Goal: Task Accomplishment & Management: Contribute content

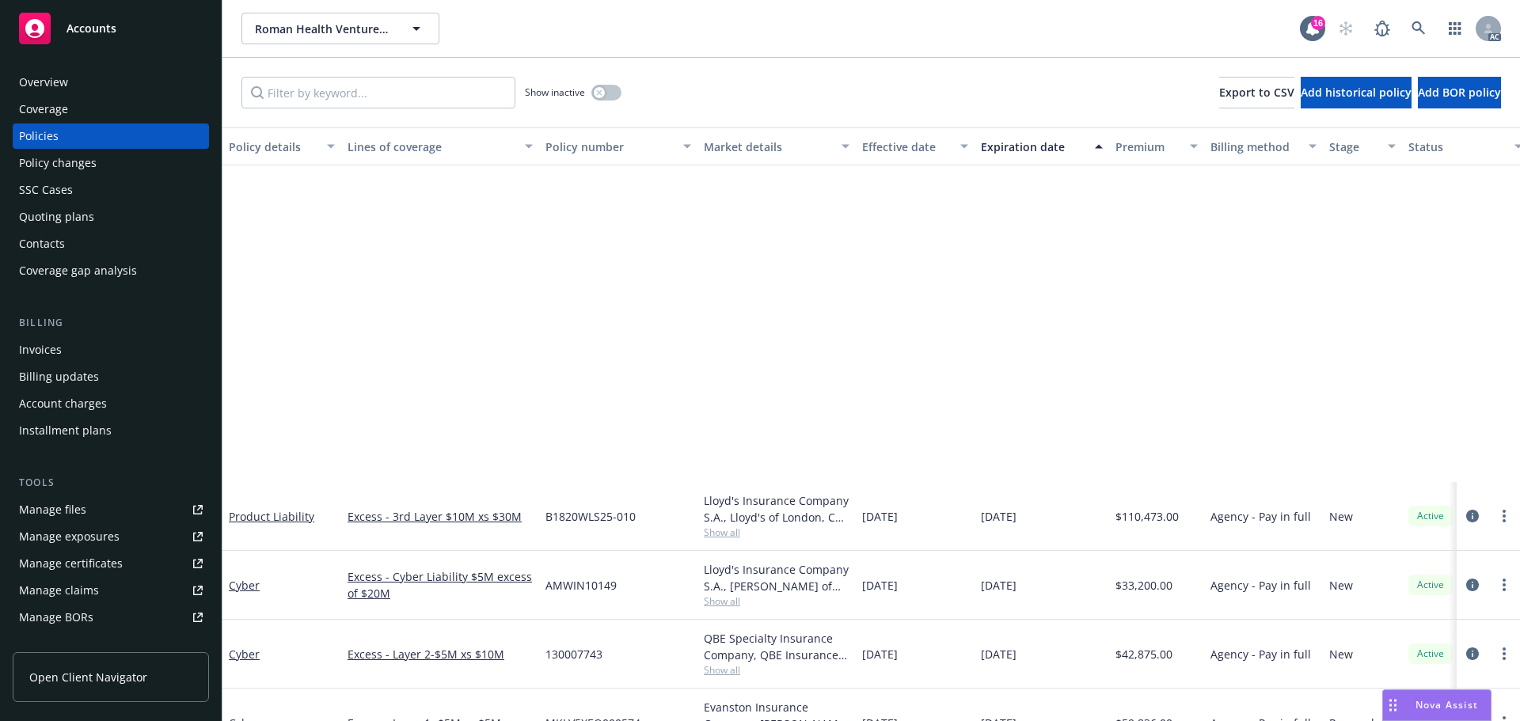
scroll to position [396, 0]
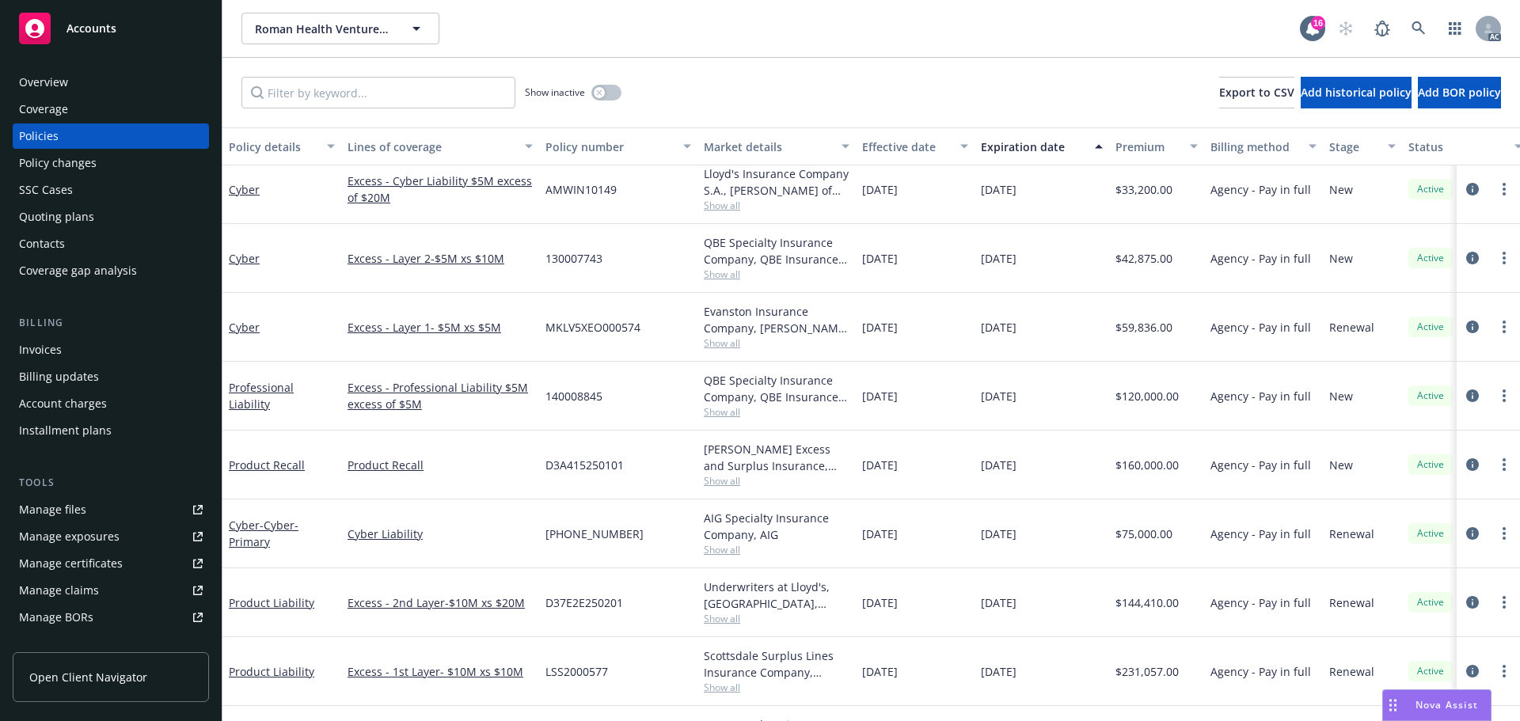
click at [87, 29] on span "Accounts" at bounding box center [92, 28] width 50 height 13
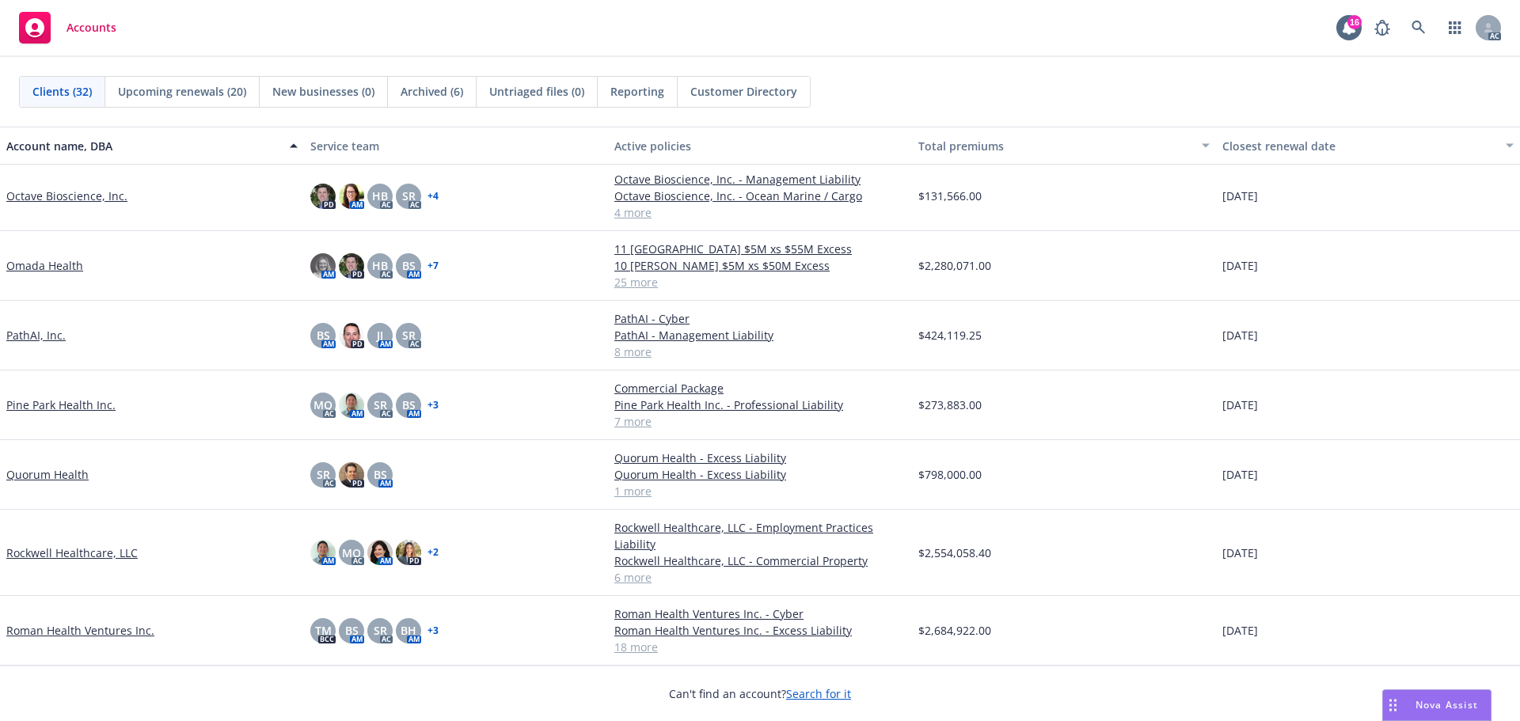
scroll to position [1029, 0]
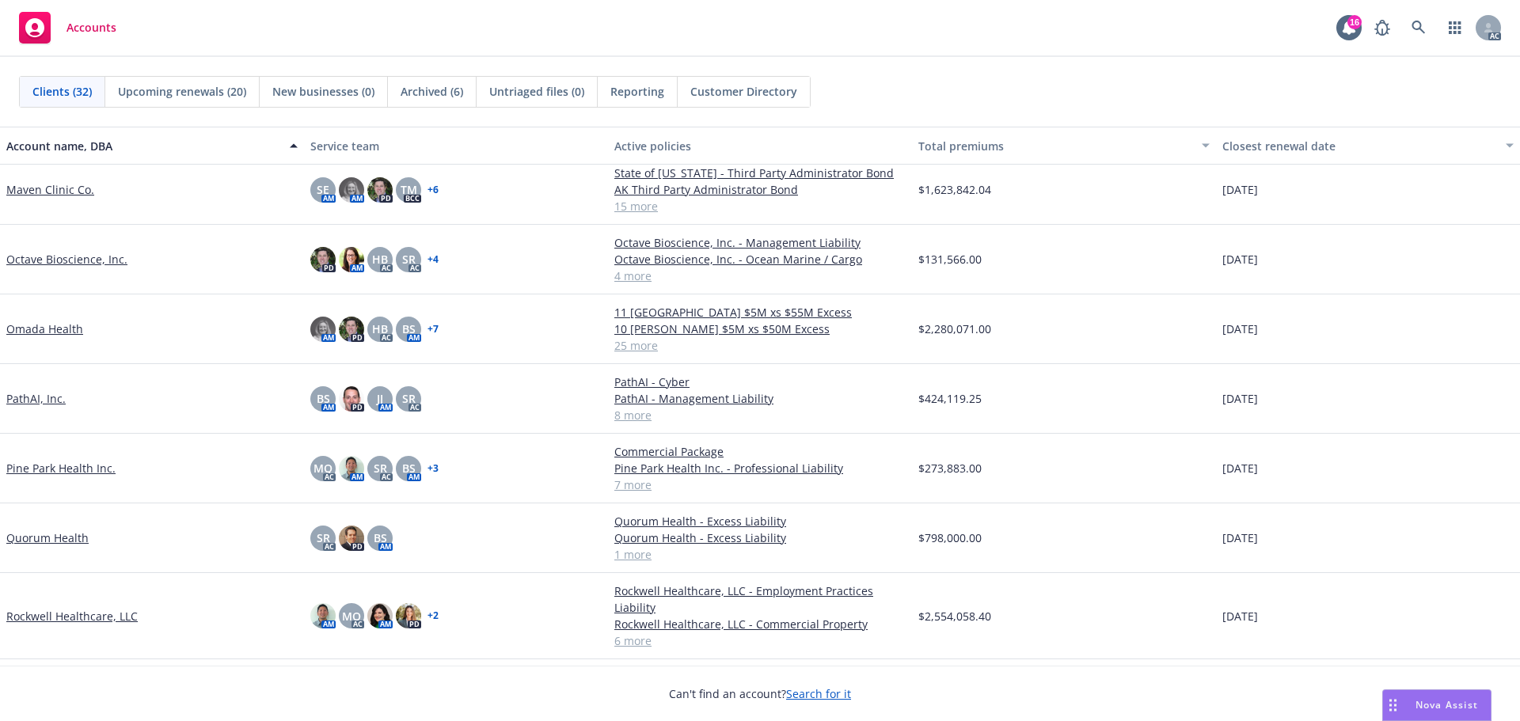
click at [59, 268] on link "Octave Bioscience, Inc." at bounding box center [66, 259] width 121 height 17
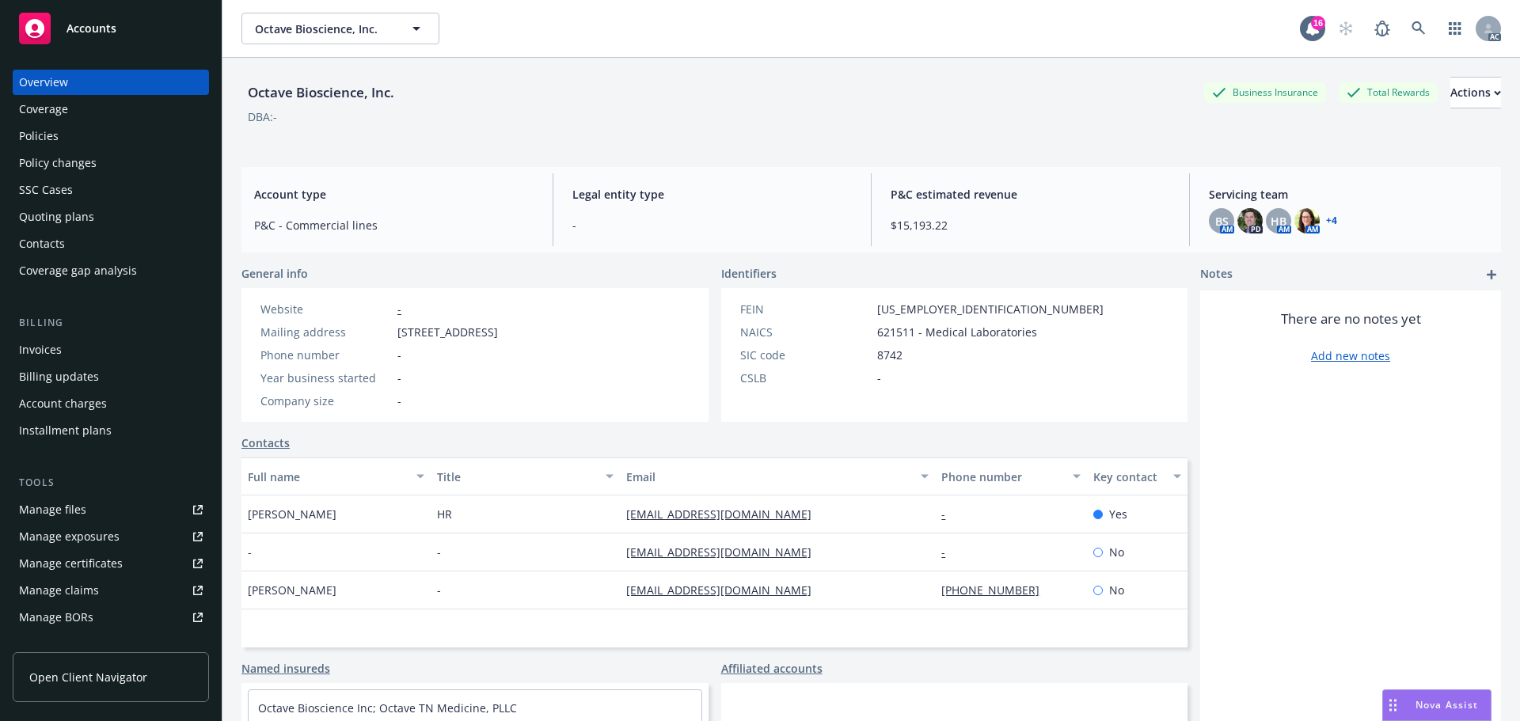
click at [59, 169] on div "Policy changes" at bounding box center [58, 162] width 78 height 25
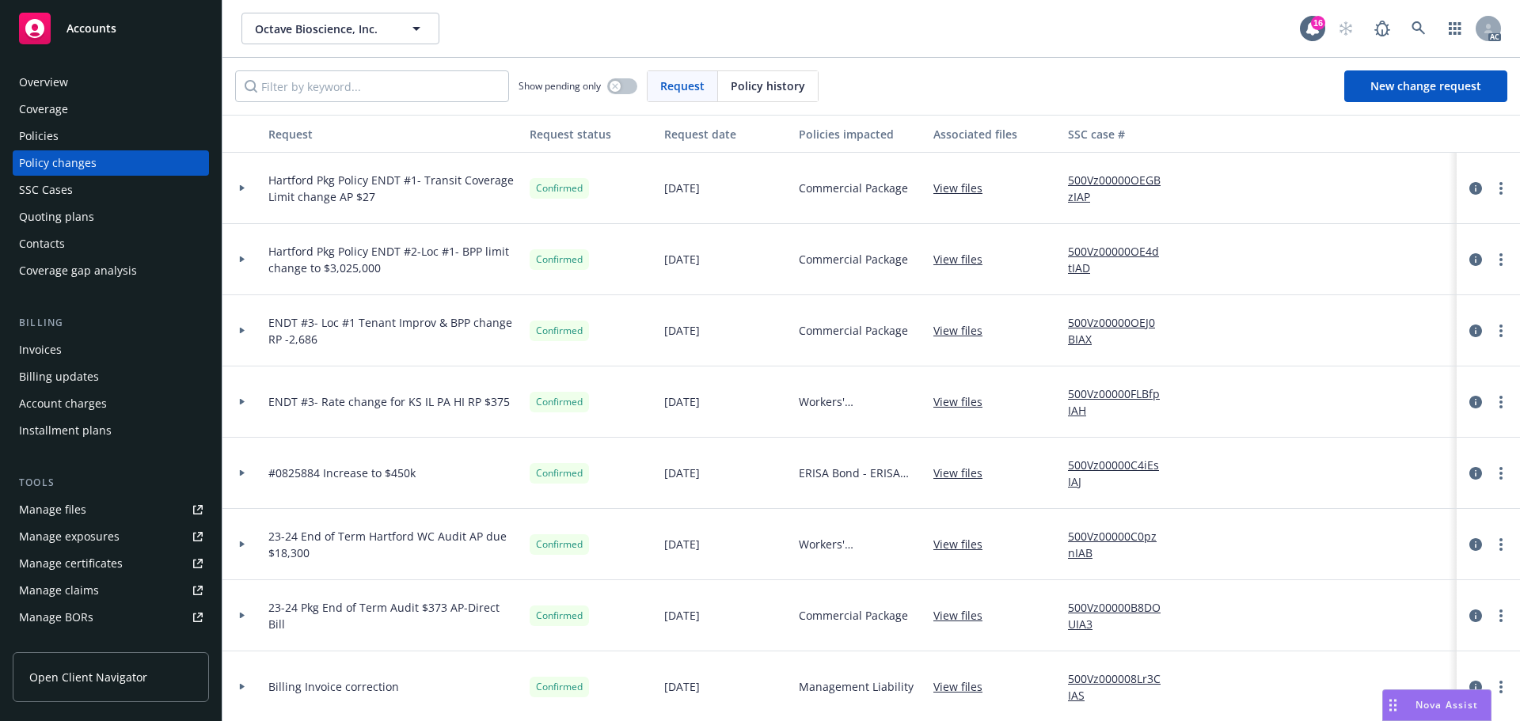
click at [112, 26] on span "Accounts" at bounding box center [92, 28] width 50 height 13
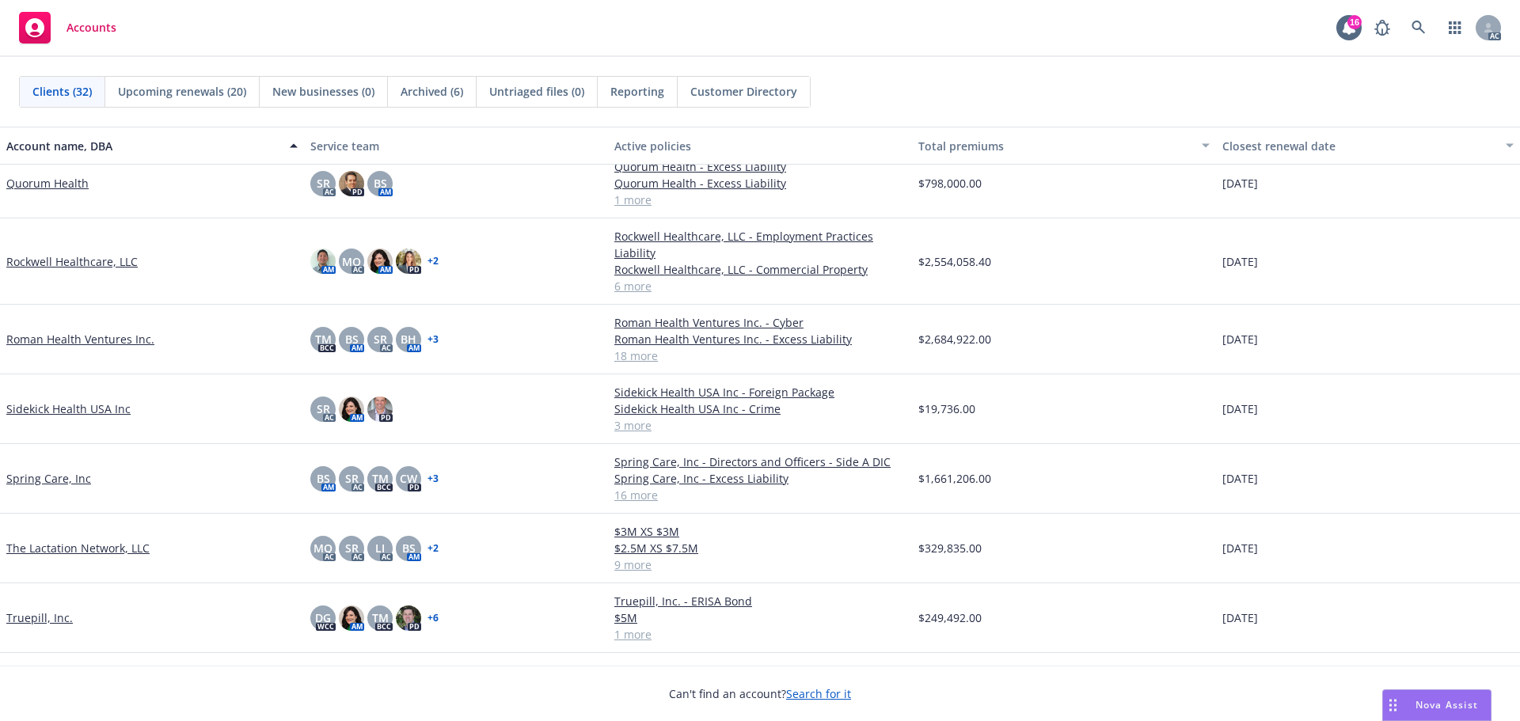
scroll to position [1504, 0]
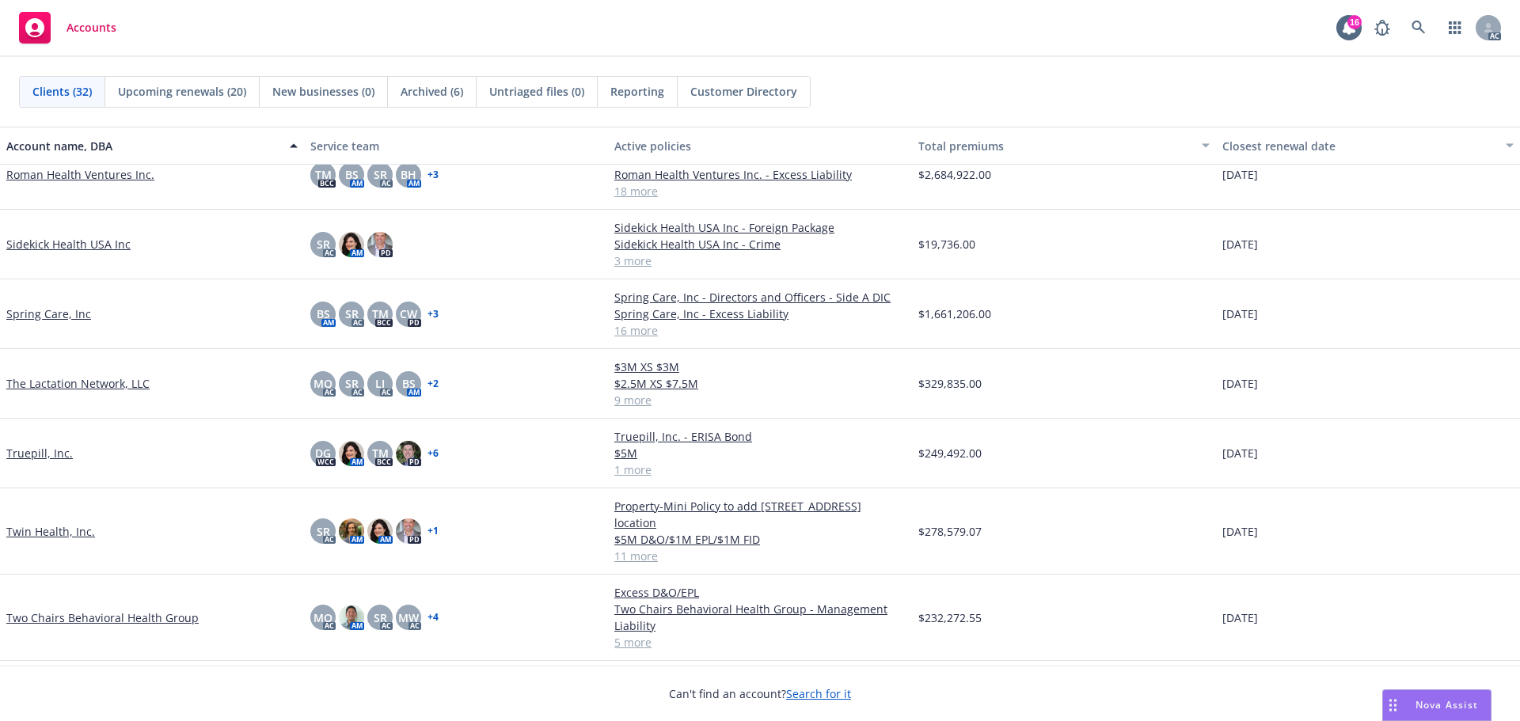
click at [49, 525] on link "Twin Health, Inc." at bounding box center [50, 531] width 89 height 17
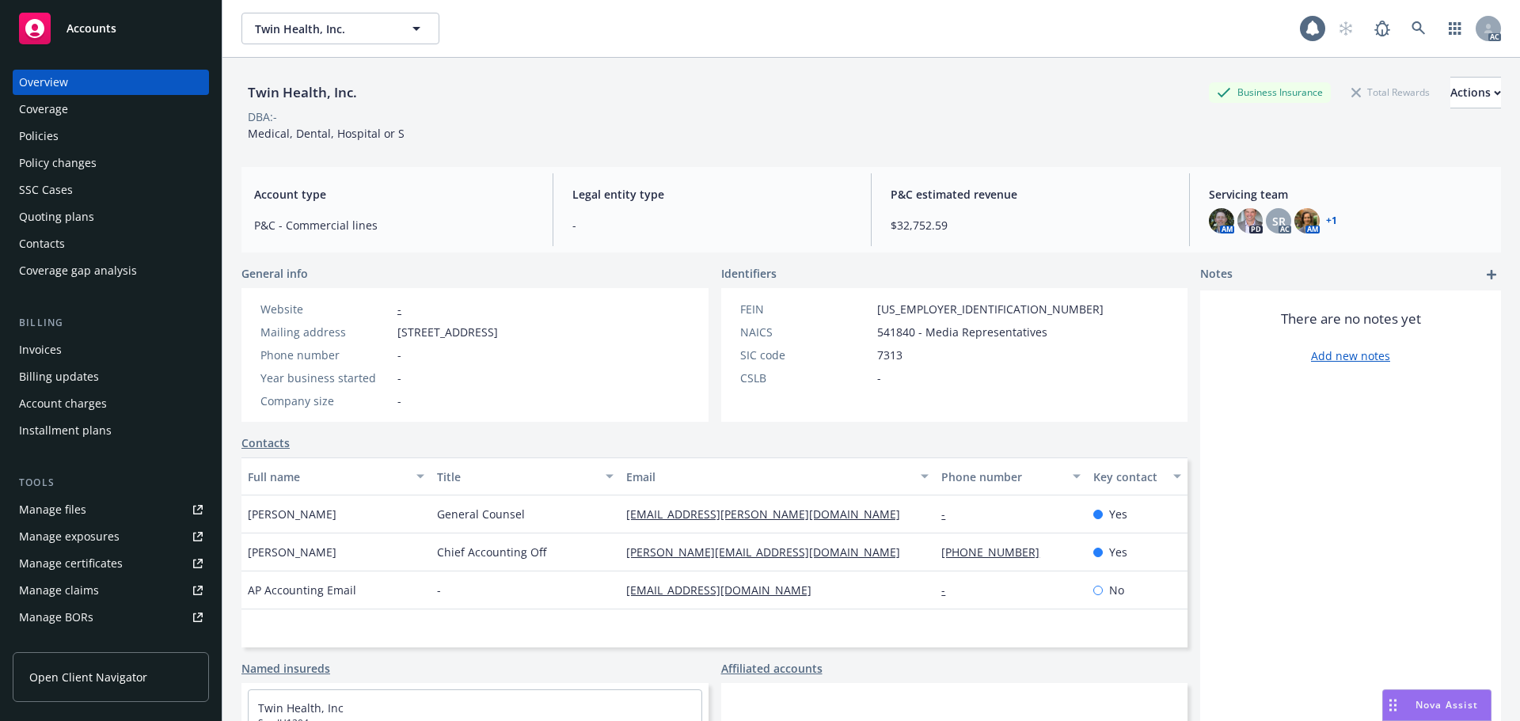
click at [36, 168] on div "Policy changes" at bounding box center [58, 162] width 78 height 25
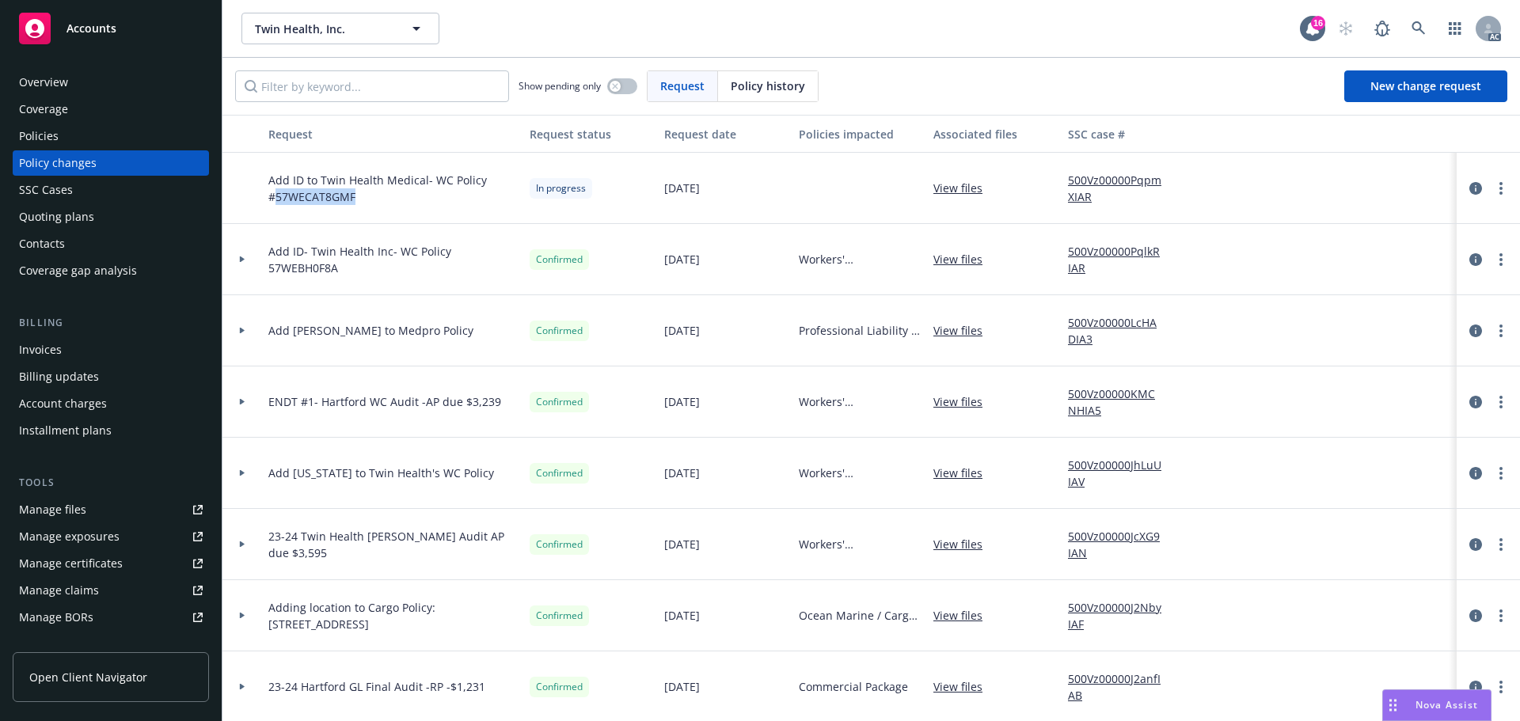
drag, startPoint x: 356, startPoint y: 199, endPoint x: 273, endPoint y: 199, distance: 83.1
click at [273, 199] on span "Add ID to Twin Health Medical- WC Policy #57WECAT8GMF" at bounding box center [392, 188] width 249 height 33
copy span "57WECAT8GMF"
click at [40, 133] on div "Policies" at bounding box center [39, 136] width 40 height 25
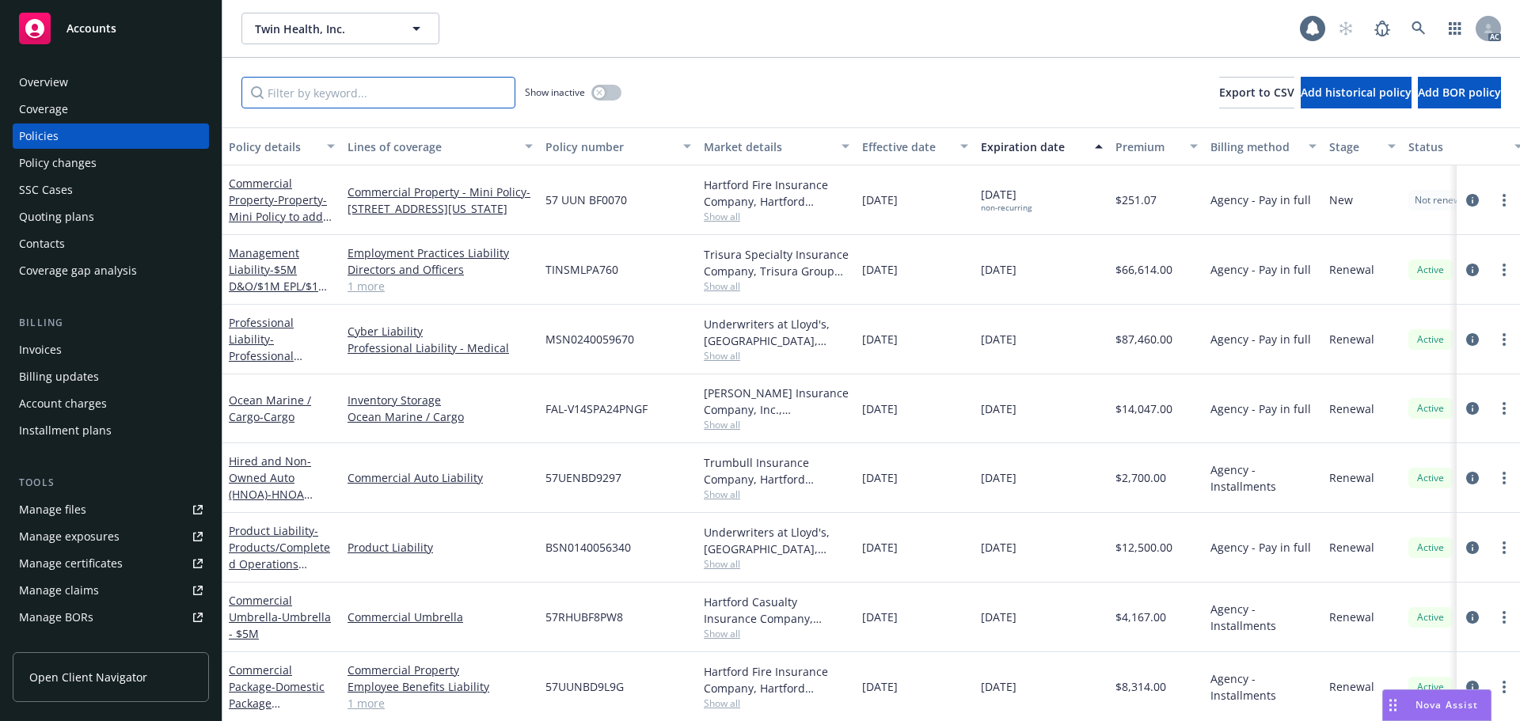
click at [329, 91] on input "Filter by keyword..." at bounding box center [378, 93] width 274 height 32
click at [337, 99] on input "Filter by keyword..." at bounding box center [378, 93] width 274 height 32
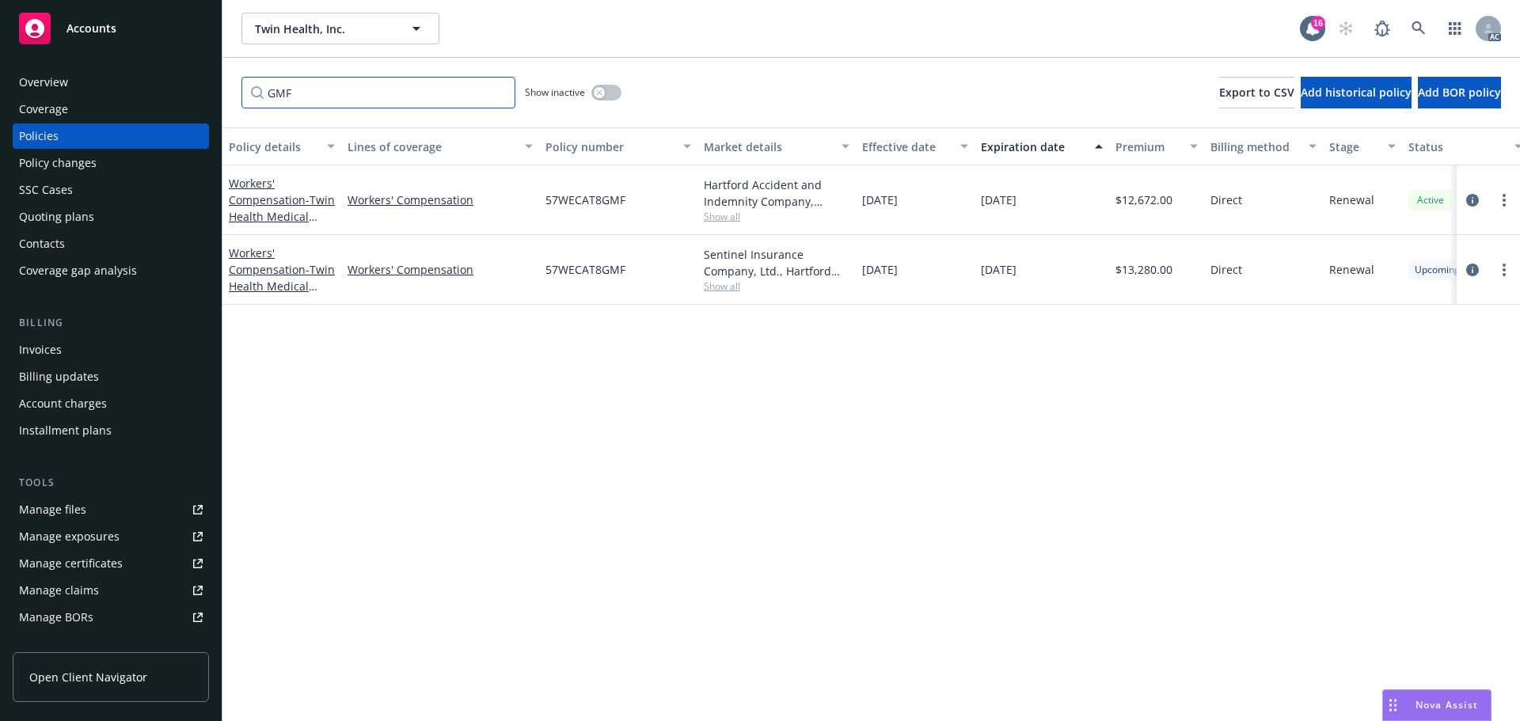
type input "GMF"
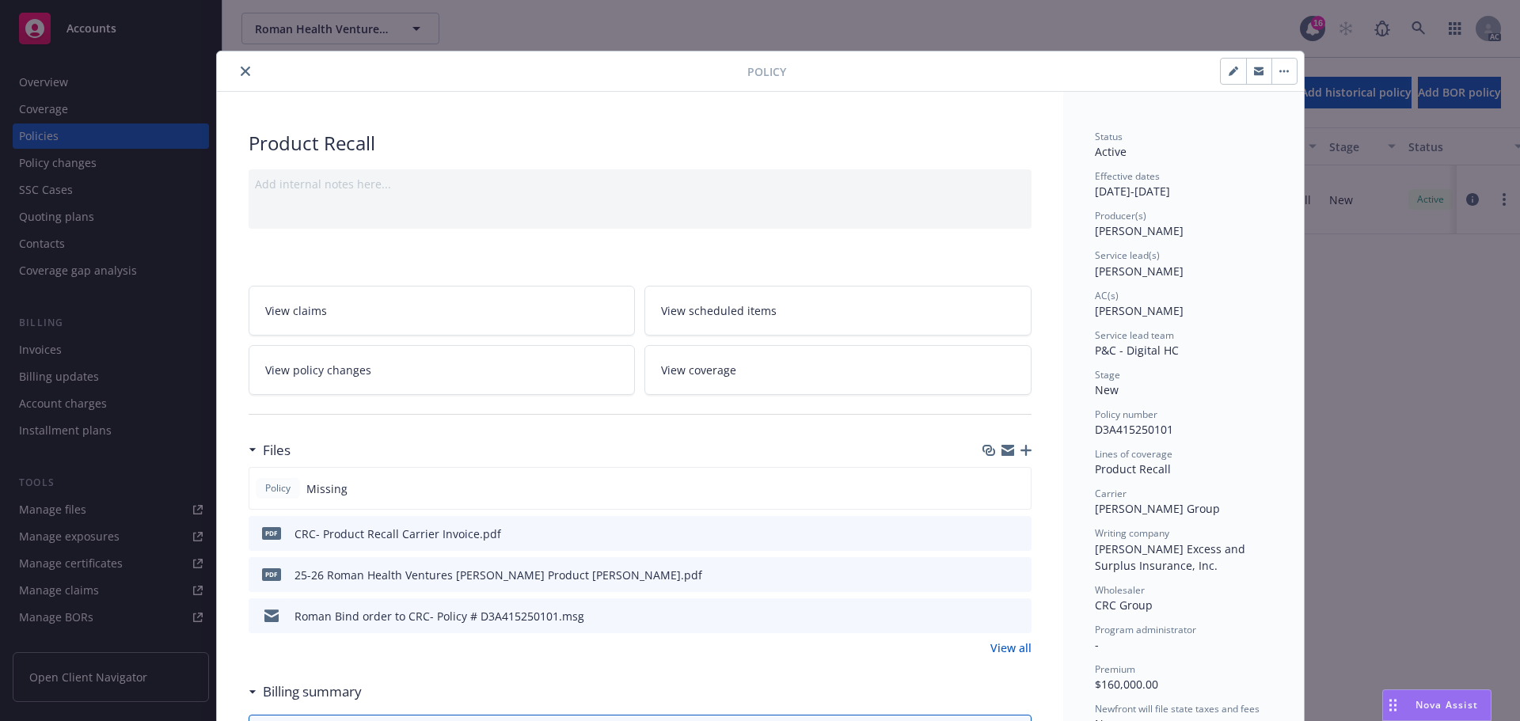
click at [241, 67] on icon "close" at bounding box center [246, 72] width 10 height 10
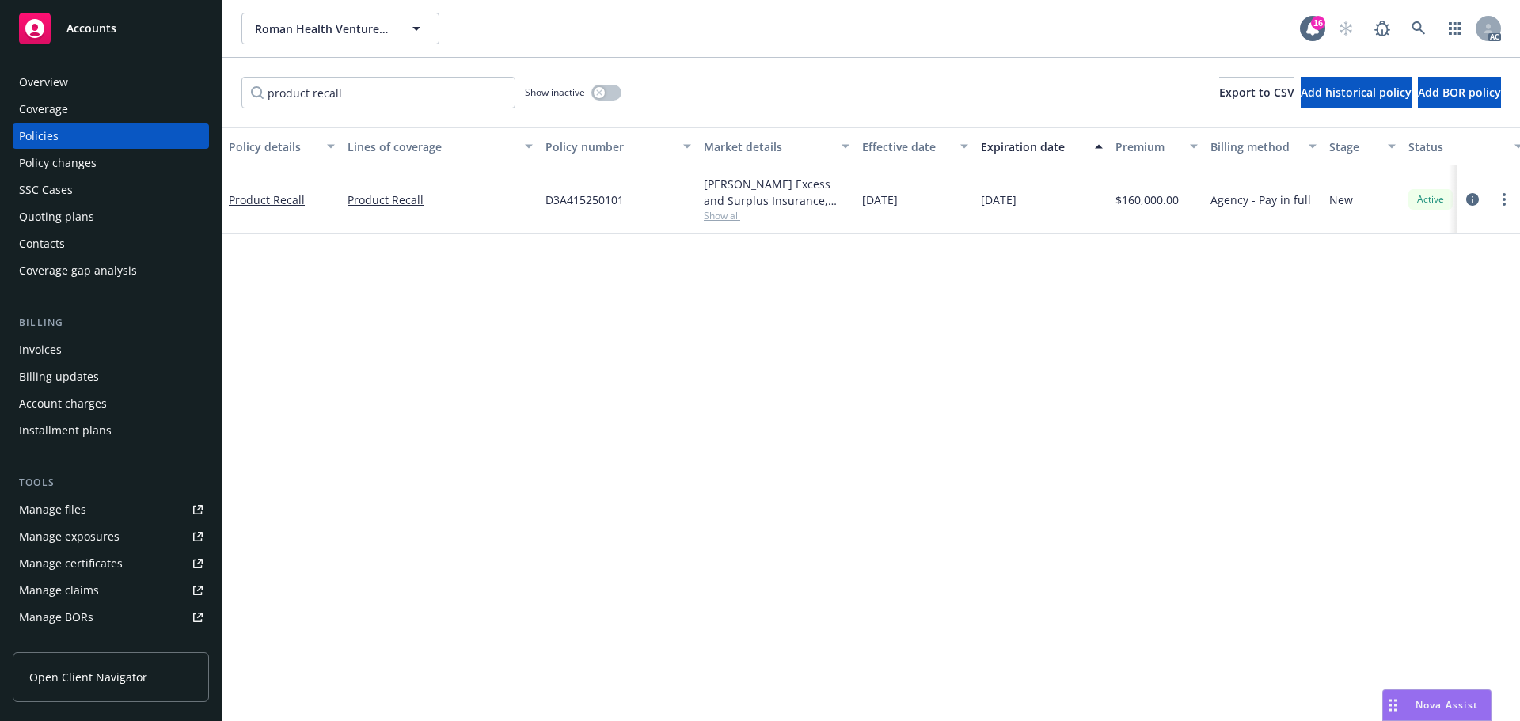
click at [104, 32] on span "Accounts" at bounding box center [92, 28] width 50 height 13
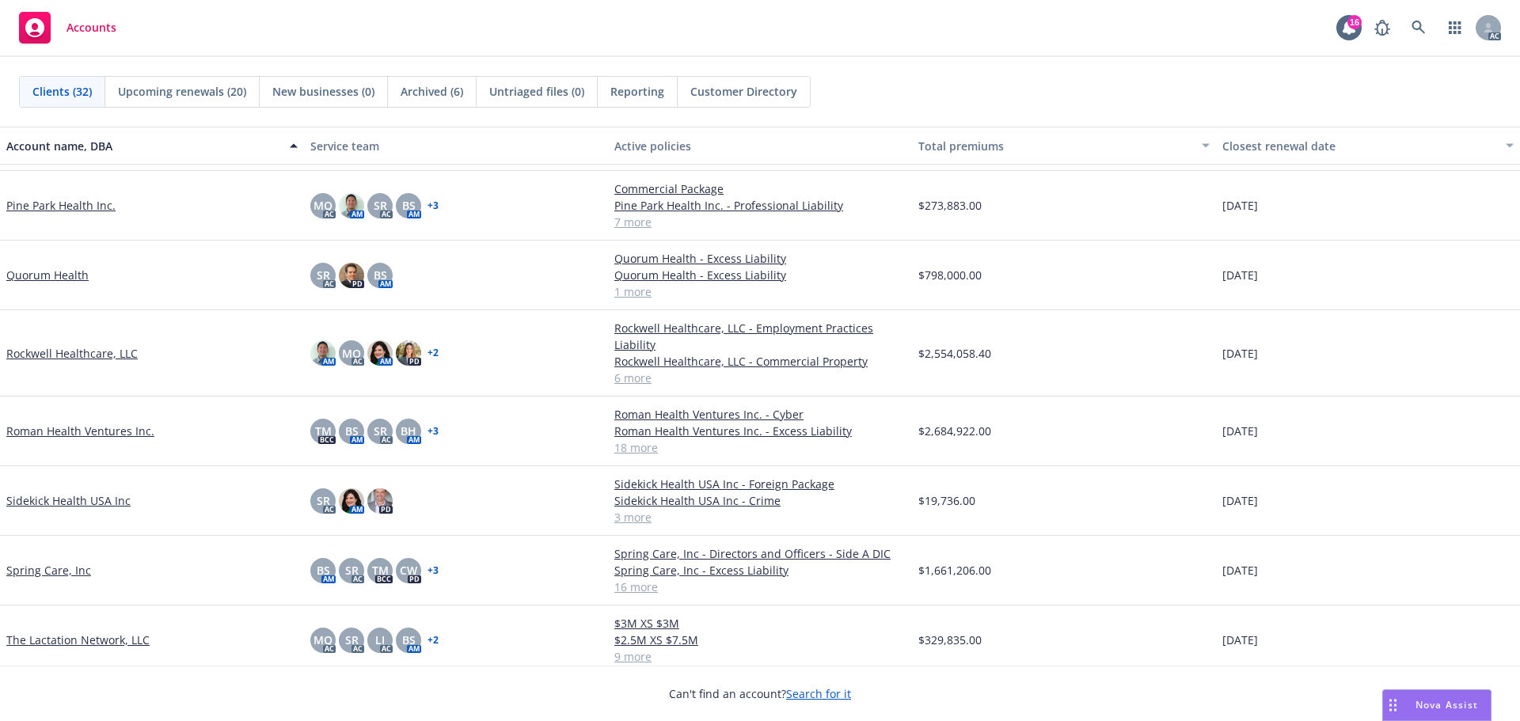
scroll to position [1526, 0]
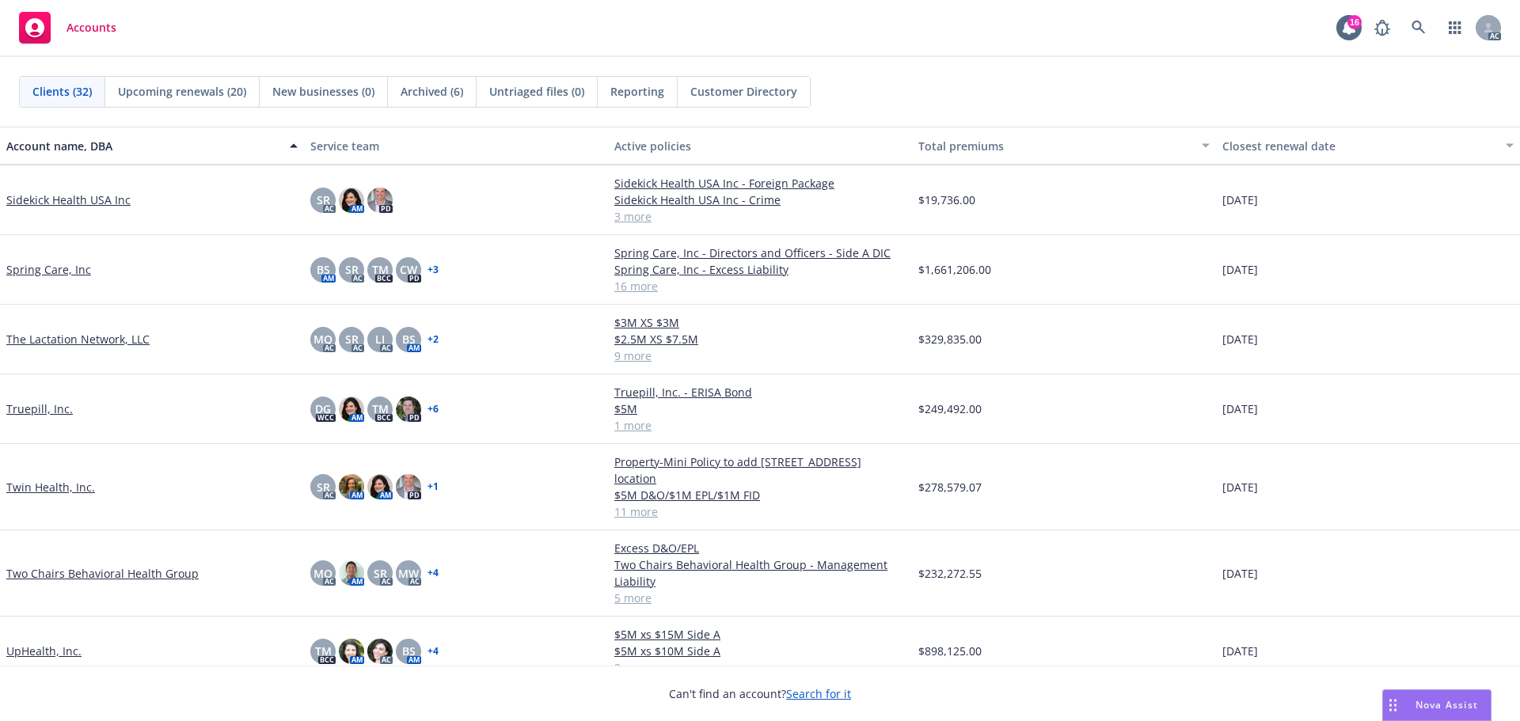
click at [40, 479] on link "Twin Health, Inc." at bounding box center [50, 487] width 89 height 17
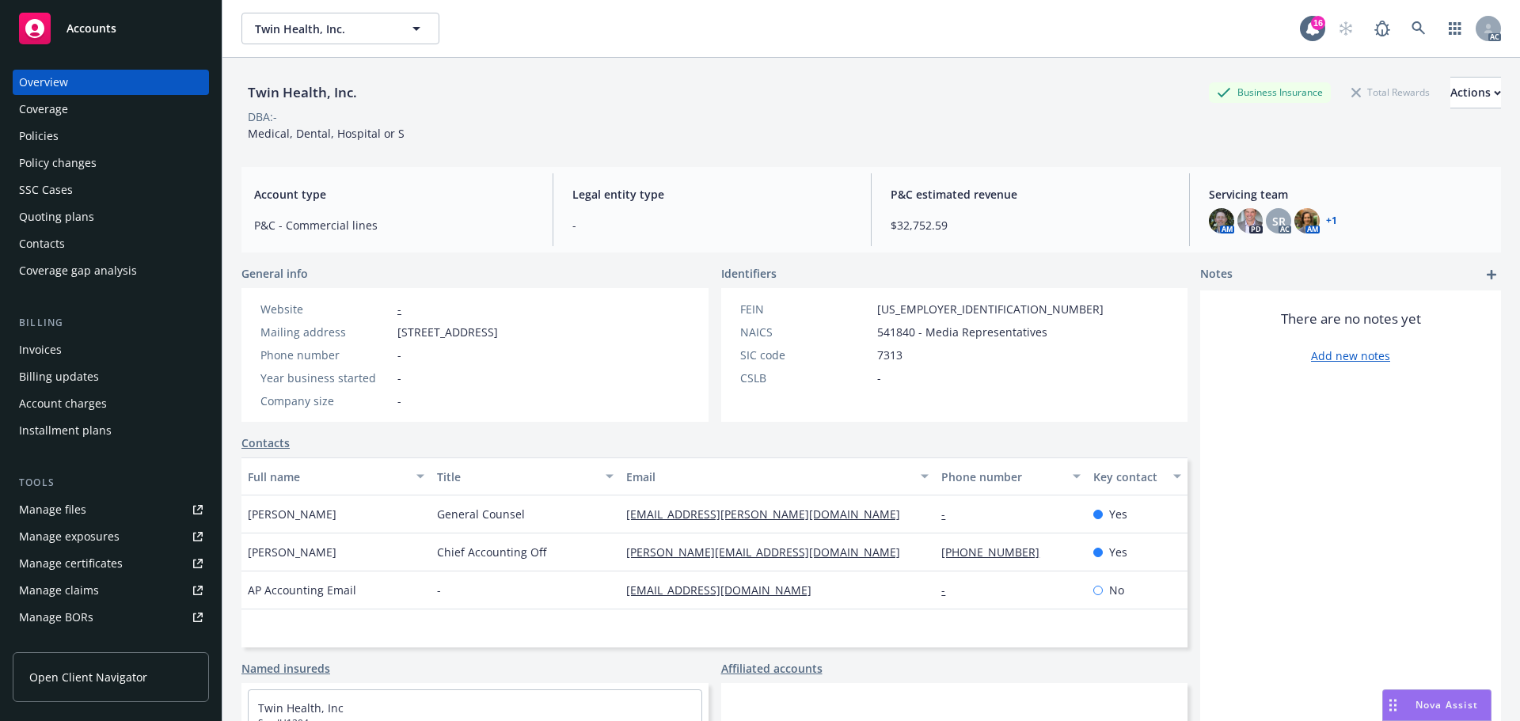
click at [64, 161] on div "Policy changes" at bounding box center [58, 162] width 78 height 25
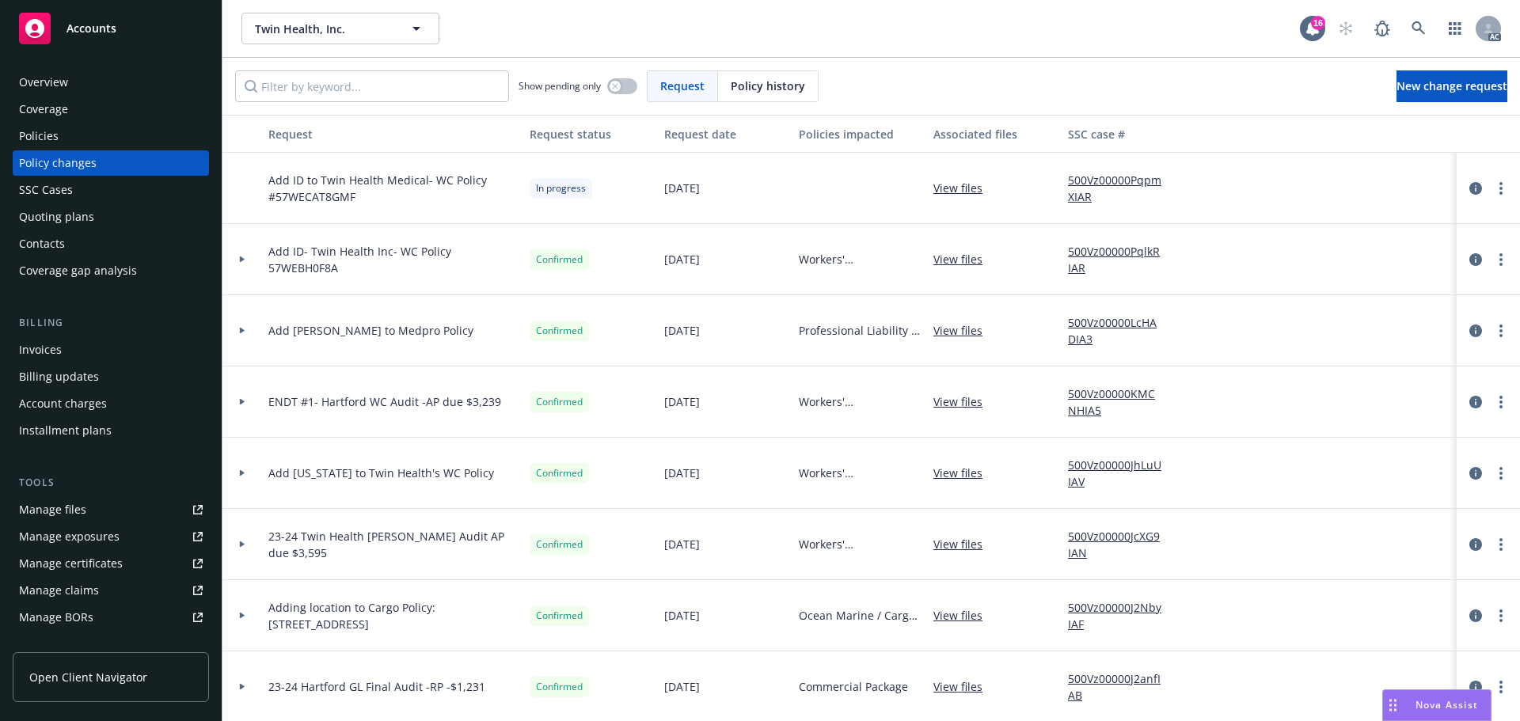
click at [55, 137] on div "Policies" at bounding box center [39, 136] width 40 height 25
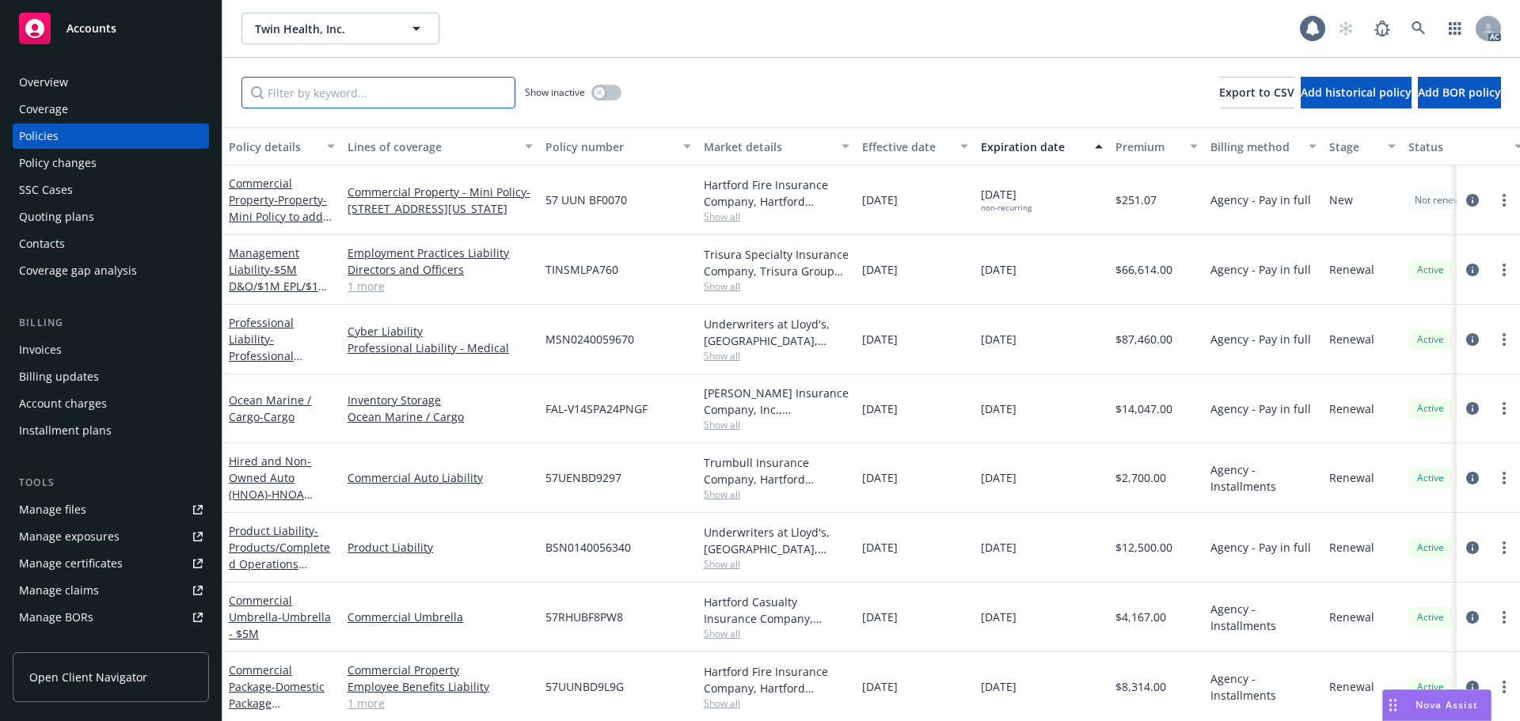
click at [333, 97] on input "Filter by keyword..." at bounding box center [378, 93] width 274 height 32
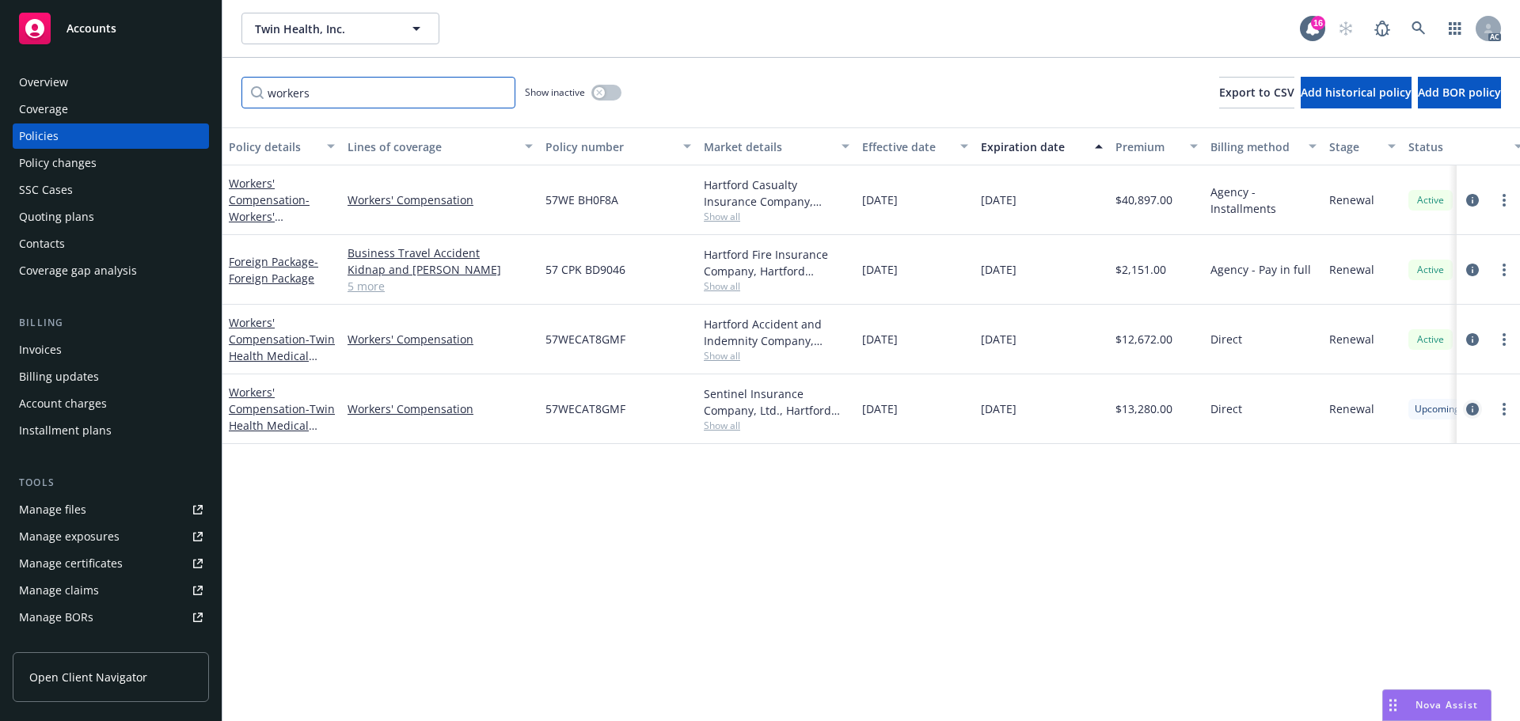
type input "workers"
click at [1475, 409] on icon "circleInformation" at bounding box center [1472, 409] width 13 height 13
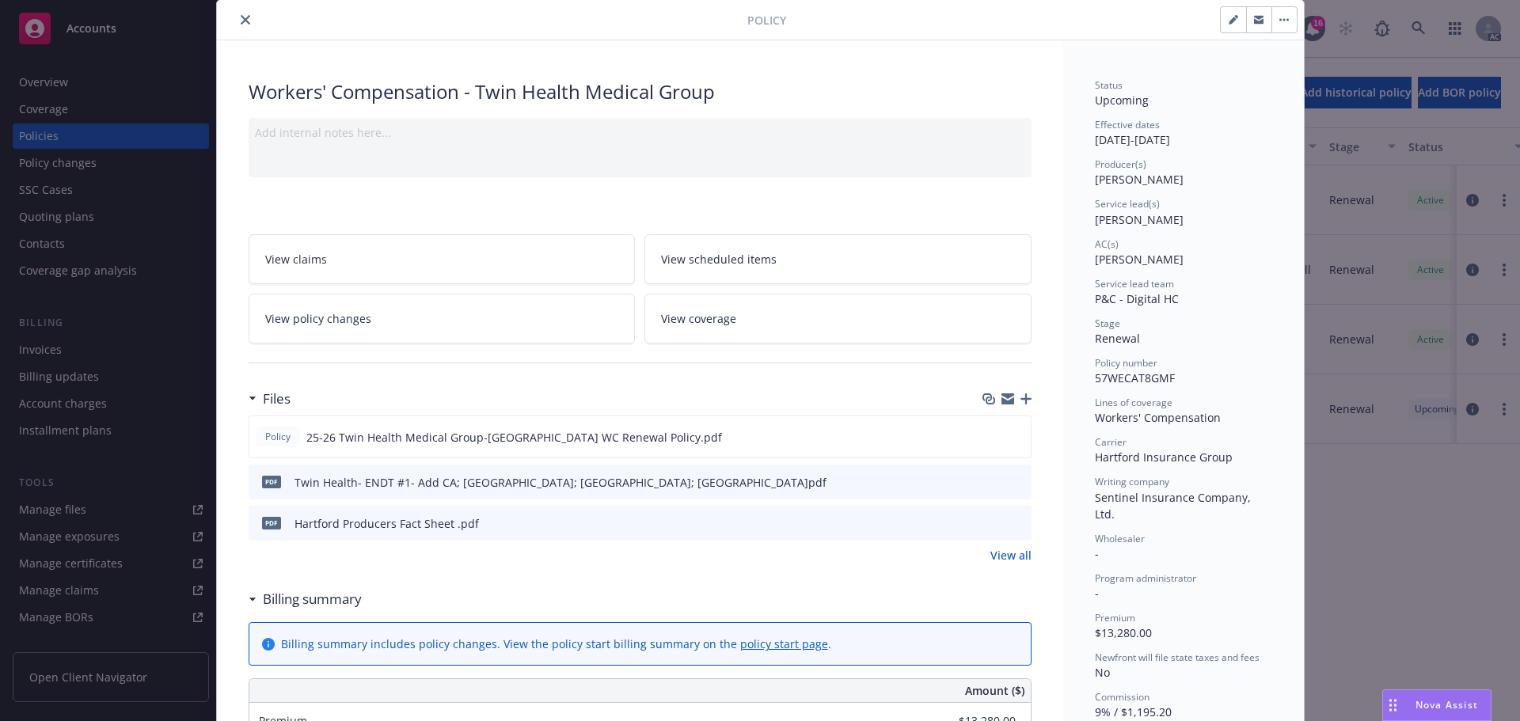
scroll to position [79, 0]
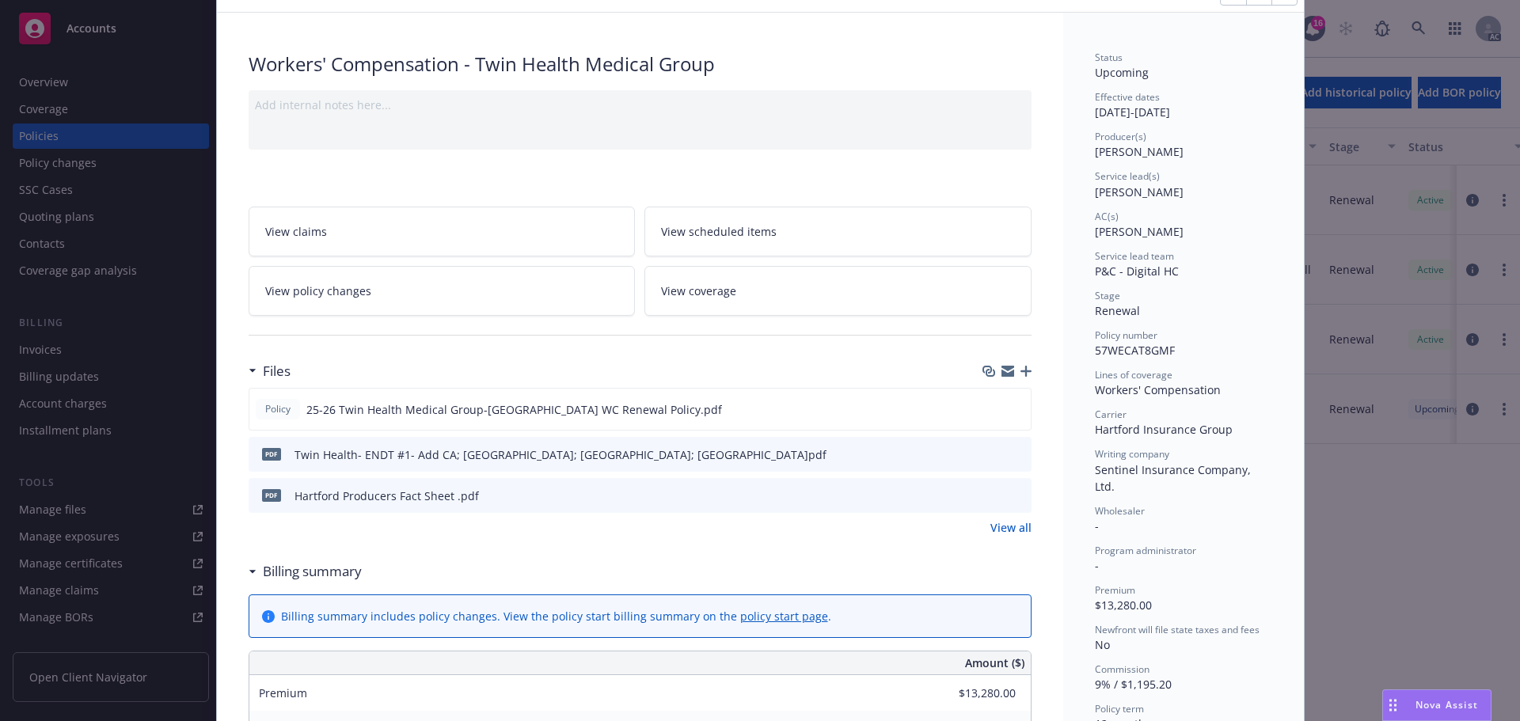
click at [1023, 369] on icon "button" at bounding box center [1026, 371] width 11 height 11
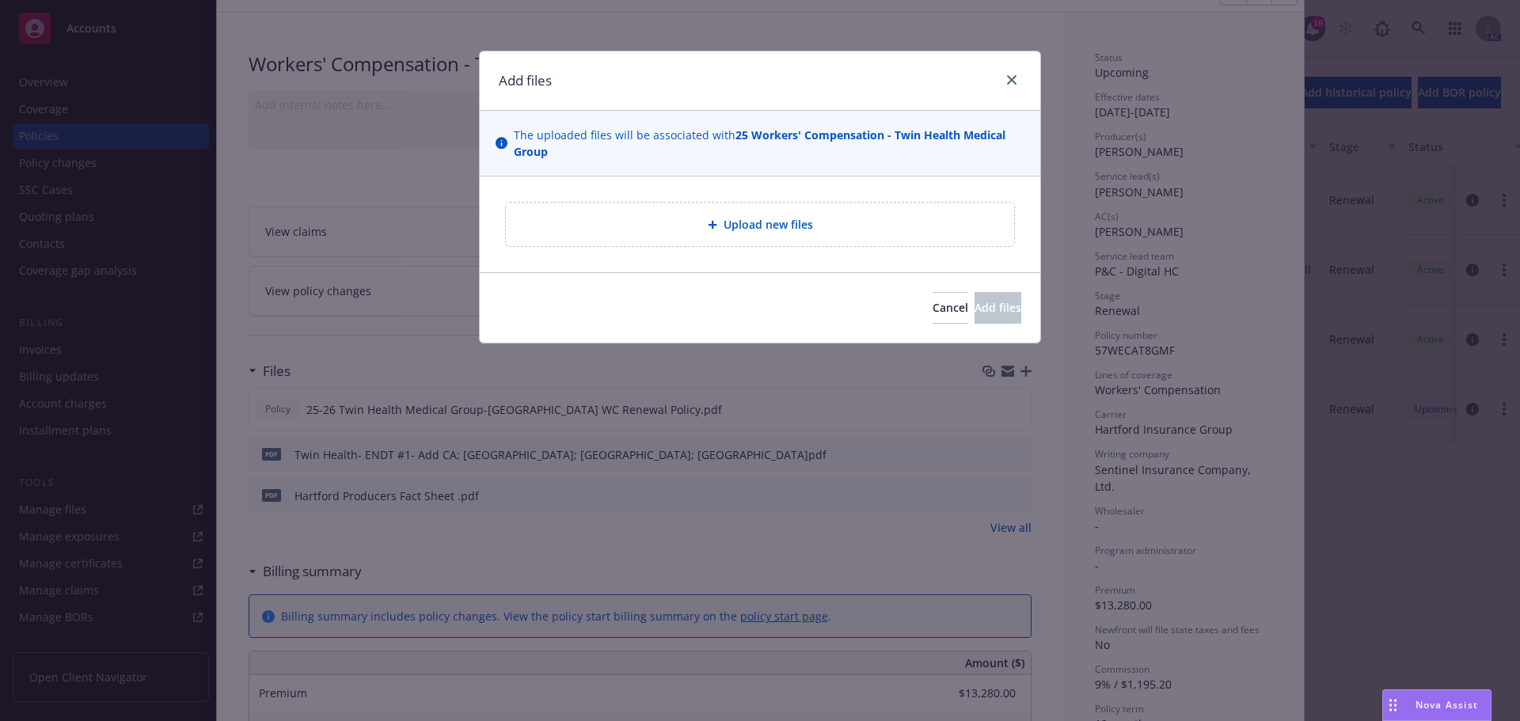
click at [745, 221] on span "Upload new files" at bounding box center [768, 224] width 89 height 17
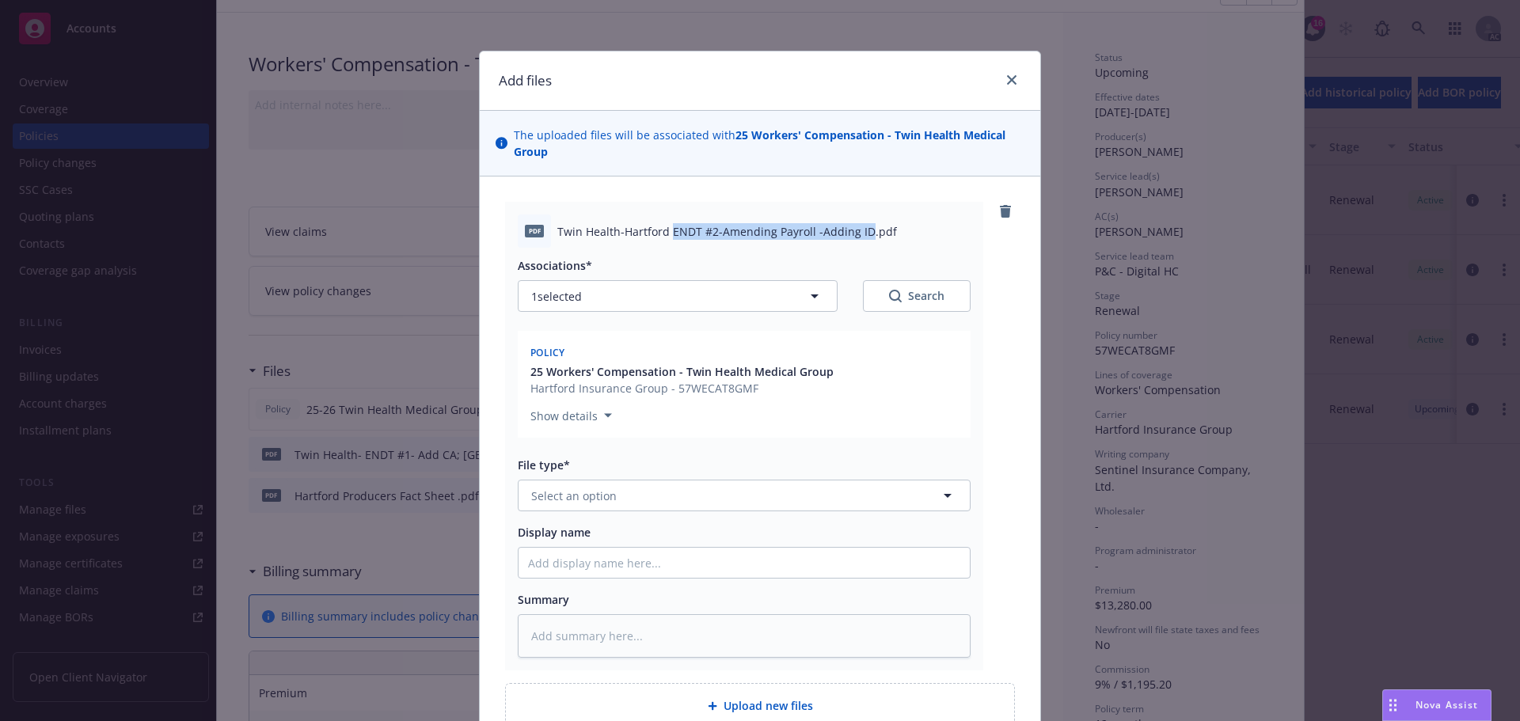
drag, startPoint x: 666, startPoint y: 229, endPoint x: 857, endPoint y: 234, distance: 191.7
click at [857, 234] on span "Twin Health-Hartford ENDT #2-Amending Payroll -Adding ID.pdf" at bounding box center [727, 231] width 340 height 17
copy span "ENDT #2-Amending Payroll -Adding ID"
click at [585, 561] on input "Display name" at bounding box center [744, 563] width 451 height 30
paste input "ENDT #2-Amending Payroll -Adding ID"
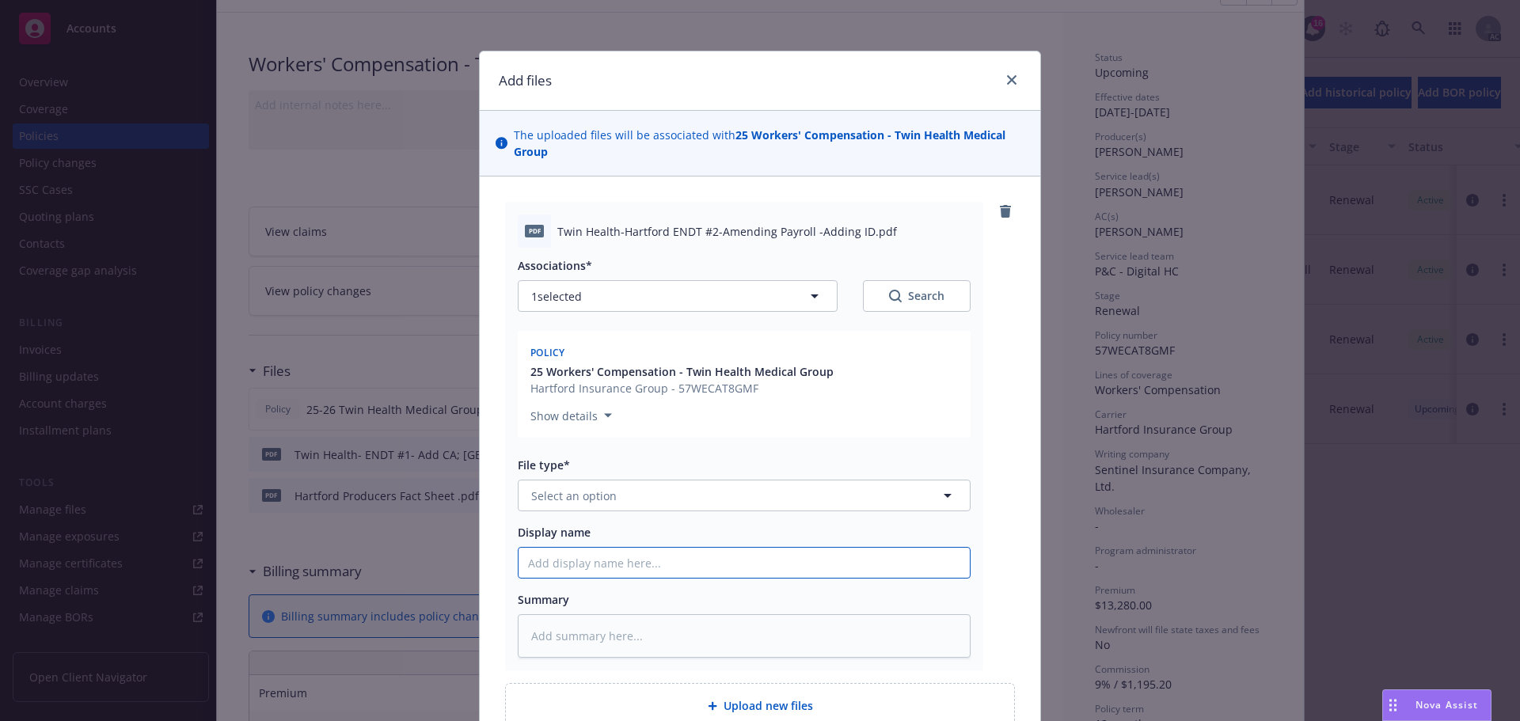
type textarea "x"
type input "ENDT #2-Amending Payroll -Adding ID"
click at [586, 638] on textarea at bounding box center [744, 636] width 453 height 44
paste textarea "ENDT #2-Amending Payroll -Adding ID"
type textarea "x"
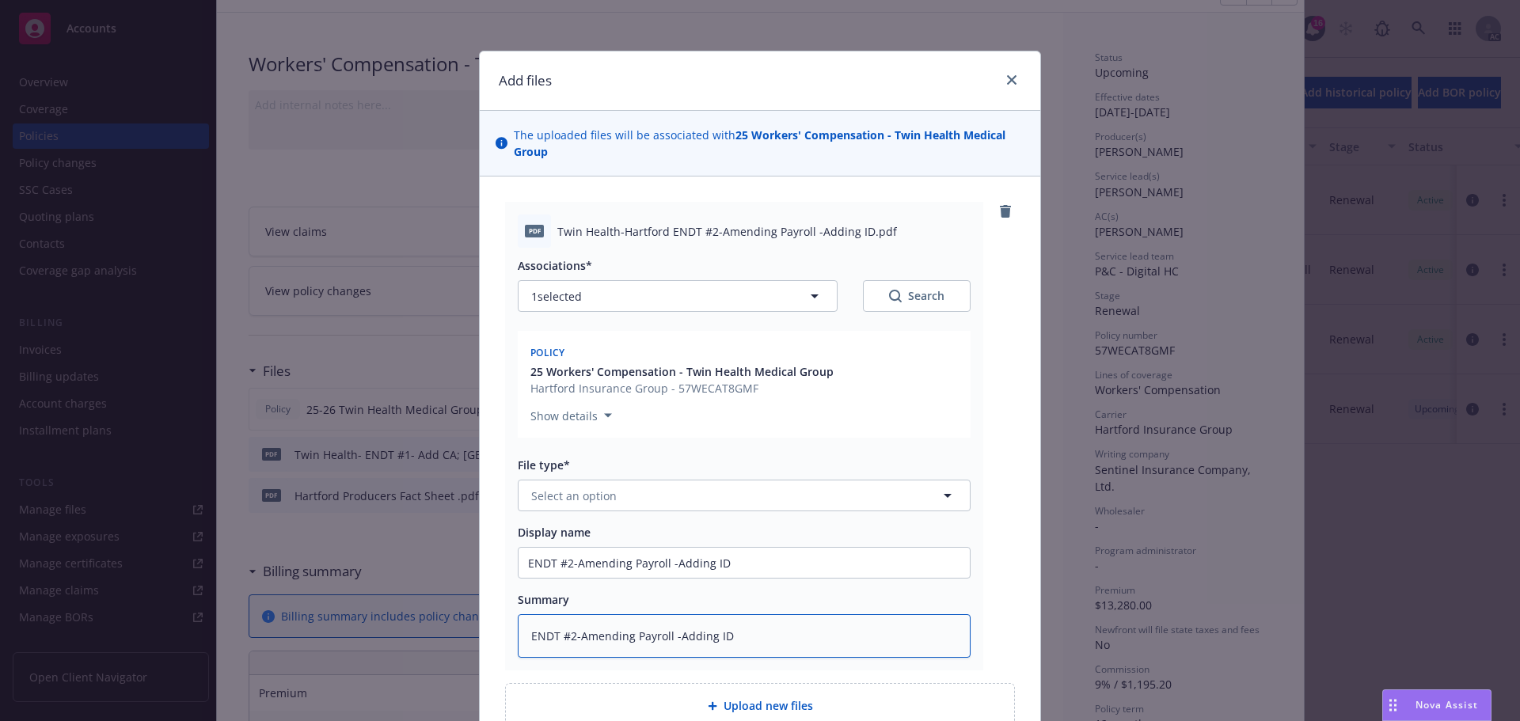
type textarea "ENDT #2-Amending Payroll -Adding ID"
click at [603, 506] on button "Select an option" at bounding box center [744, 496] width 453 height 32
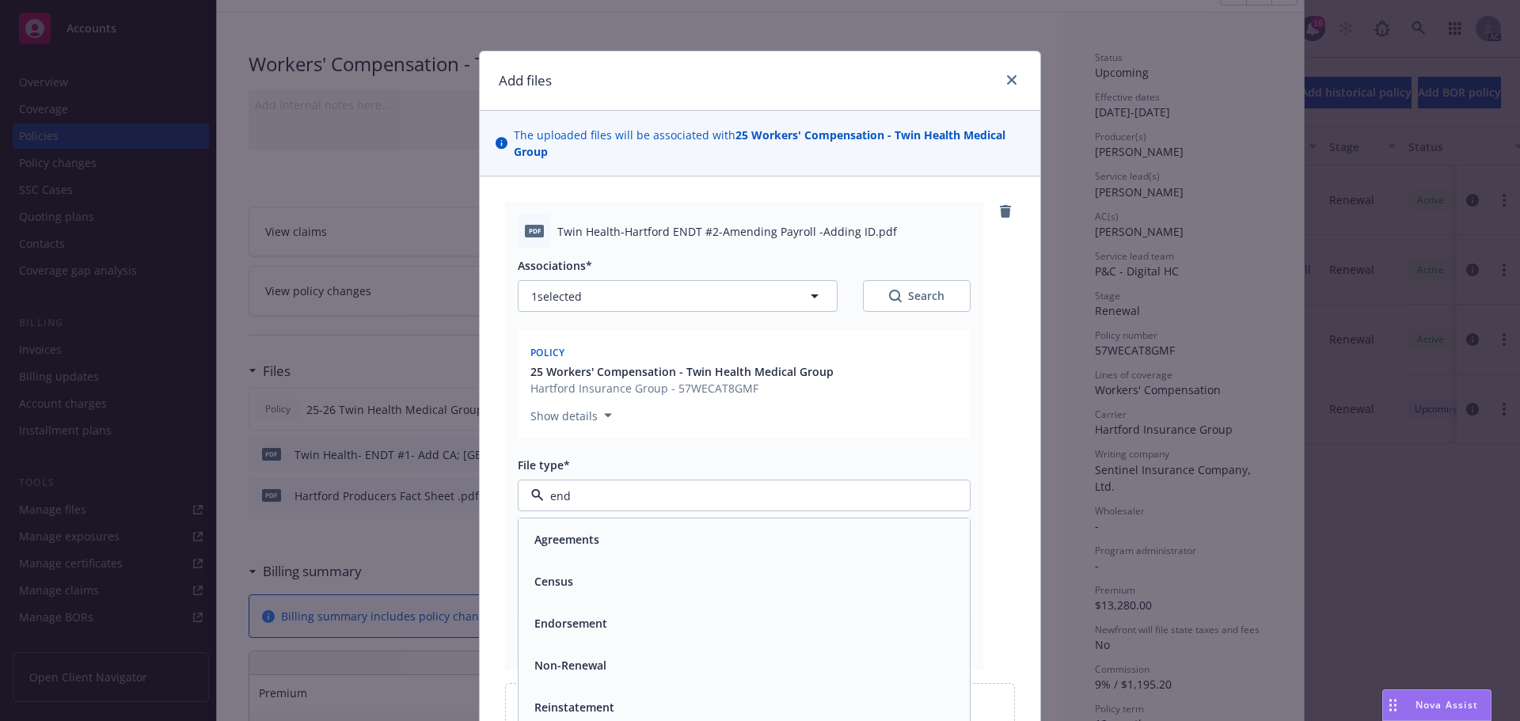
type input "endo"
click at [609, 536] on div "Endorsement" at bounding box center [744, 539] width 432 height 23
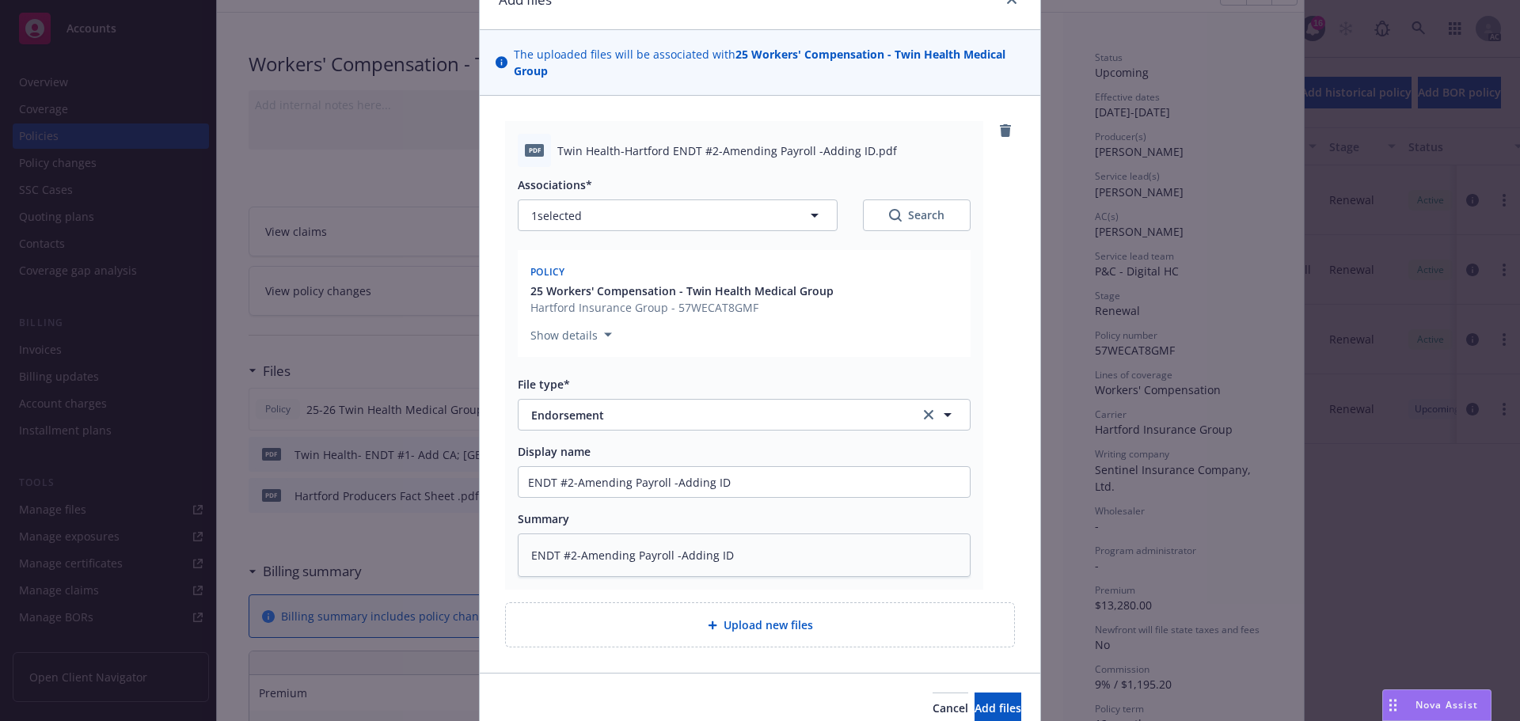
scroll to position [154, 0]
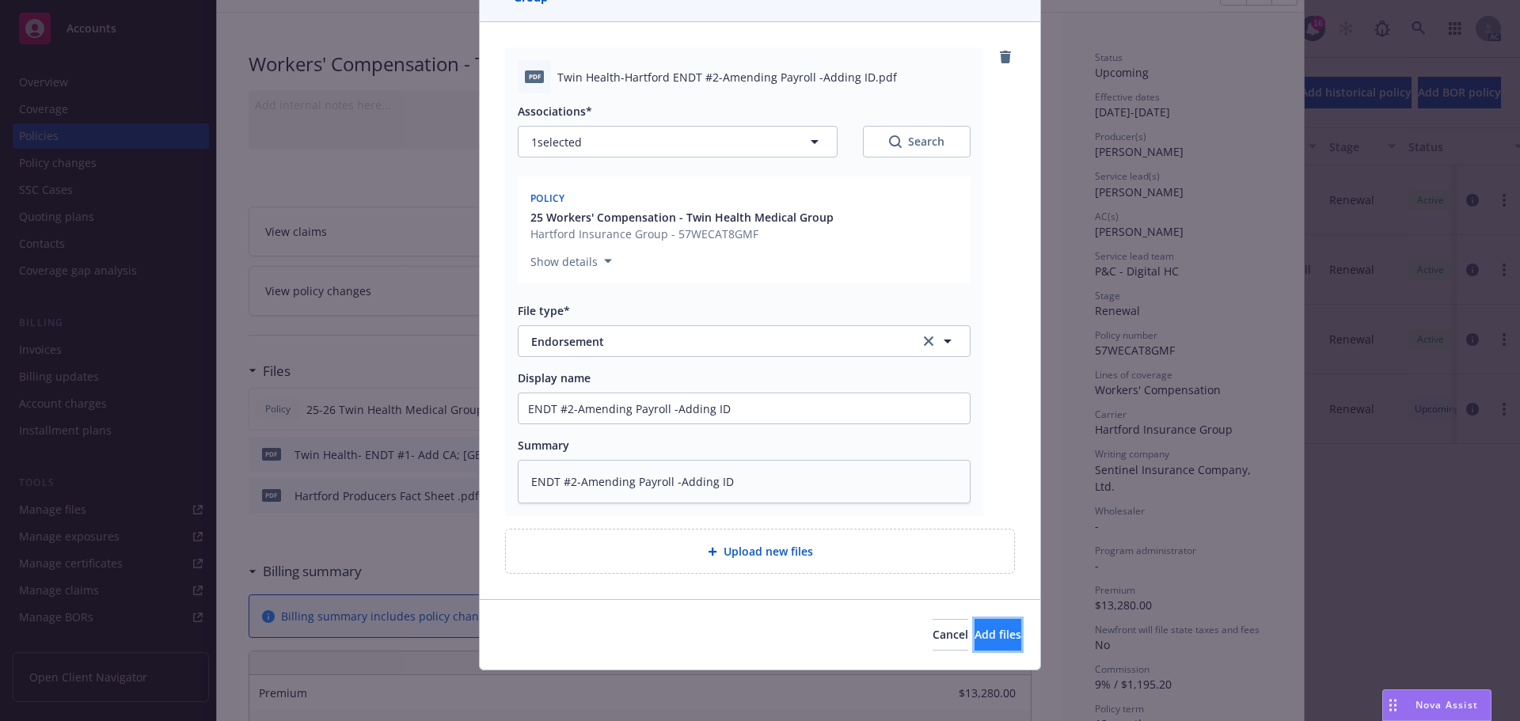
click at [975, 634] on span "Add files" at bounding box center [998, 634] width 47 height 15
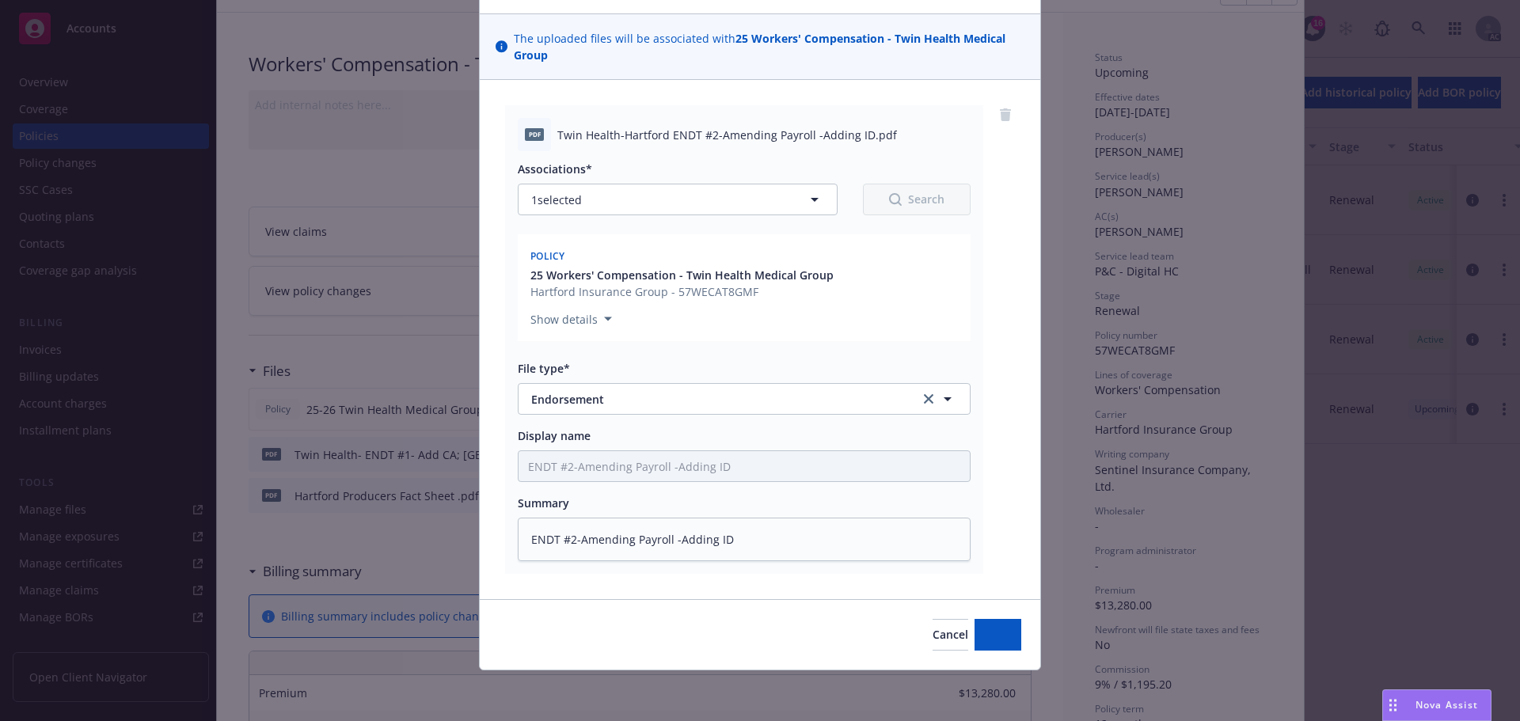
scroll to position [97, 0]
type textarea "x"
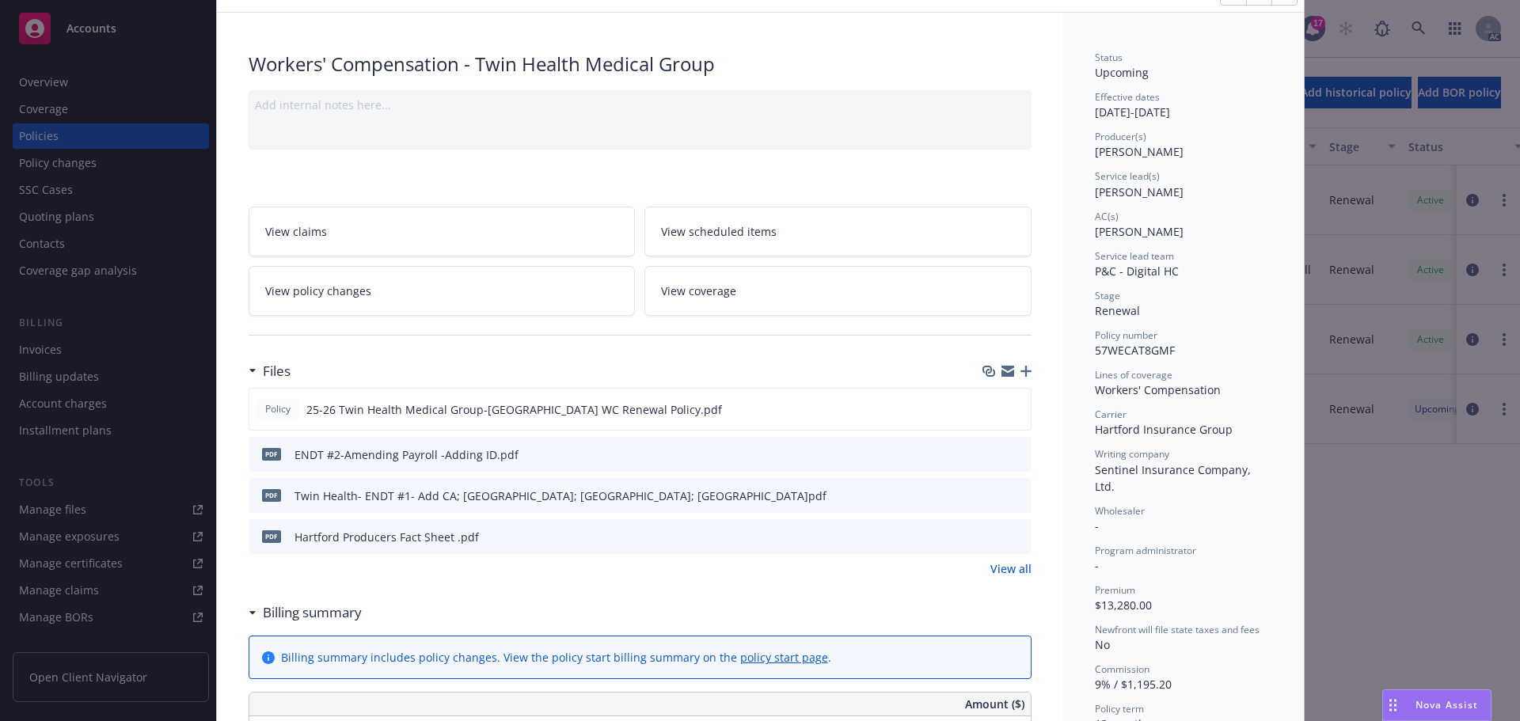
scroll to position [0, 0]
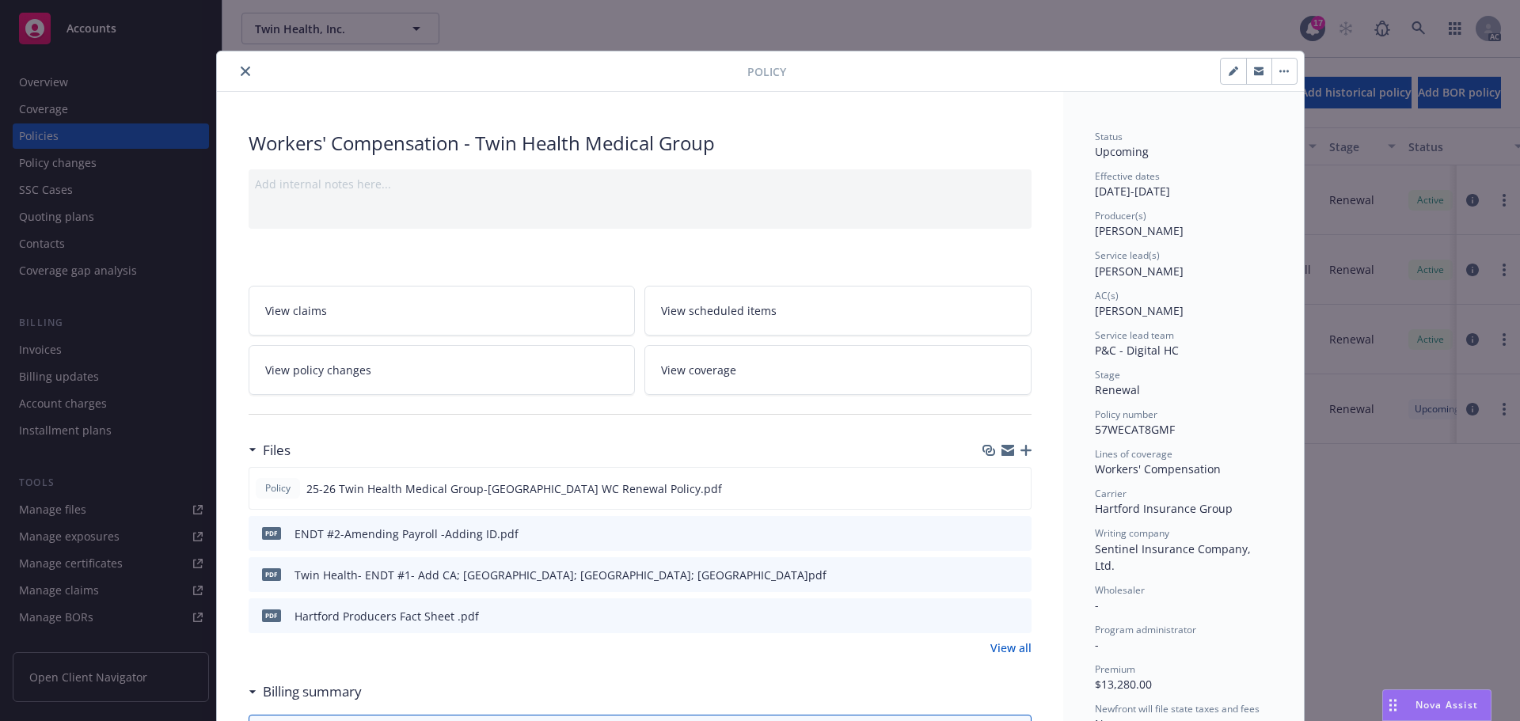
click at [241, 68] on icon "close" at bounding box center [246, 72] width 10 height 10
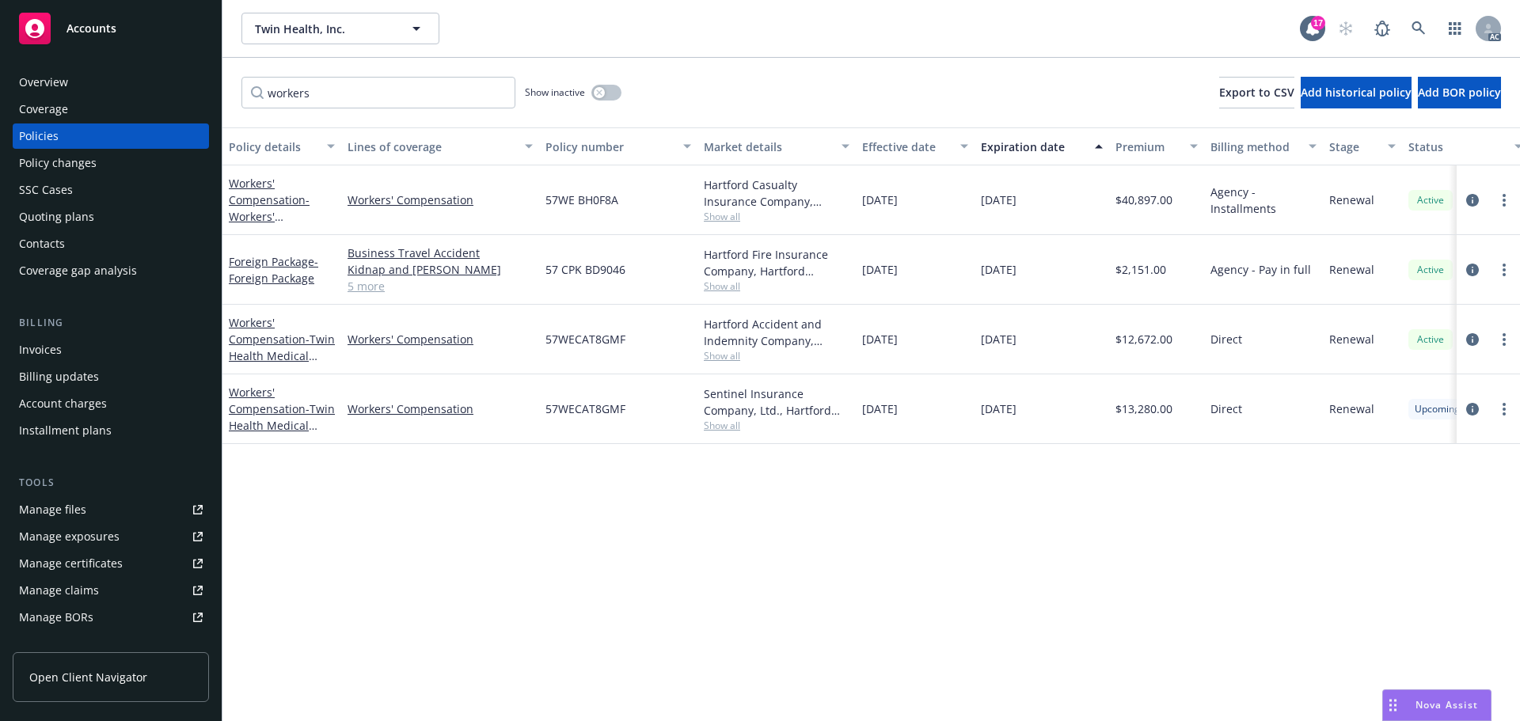
click at [108, 32] on span "Accounts" at bounding box center [92, 28] width 50 height 13
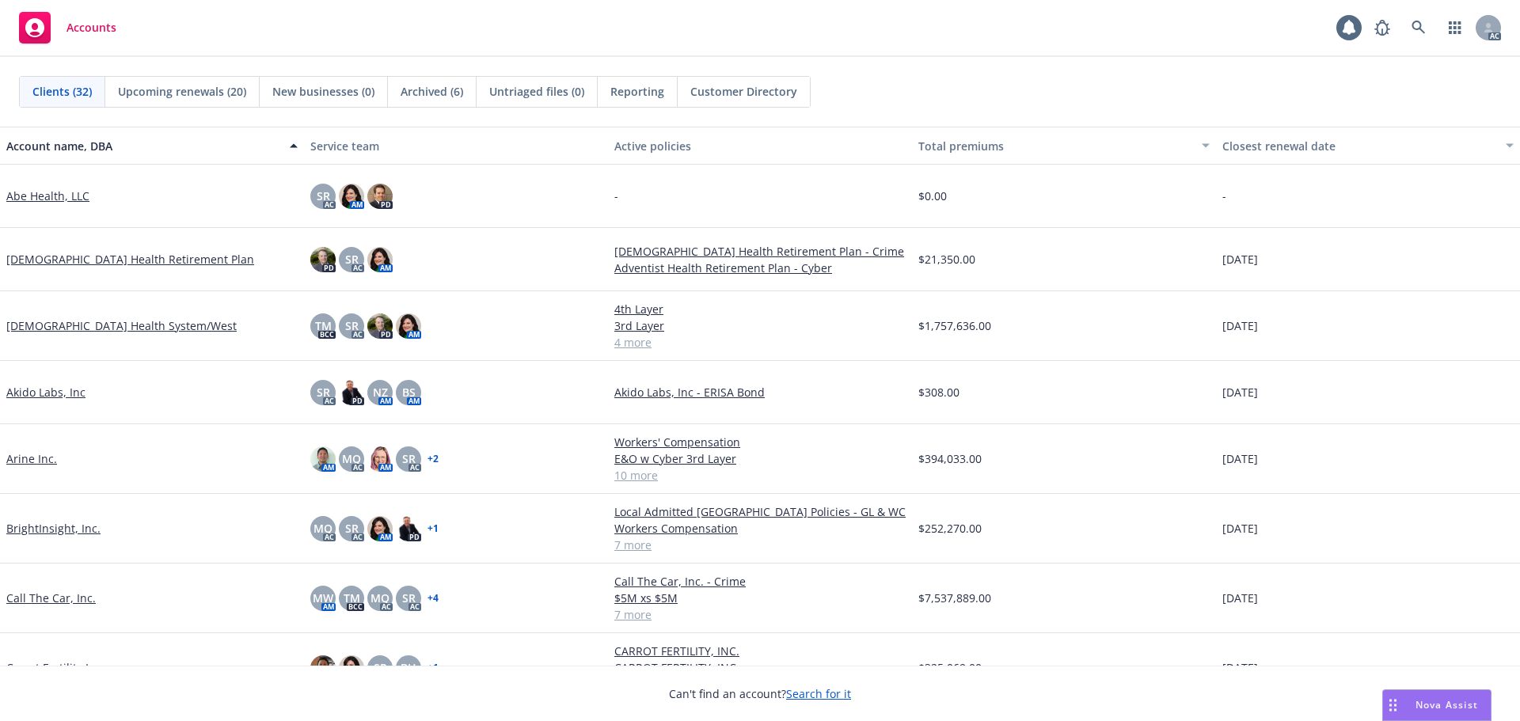
click at [21, 458] on link "Arine Inc." at bounding box center [31, 458] width 51 height 17
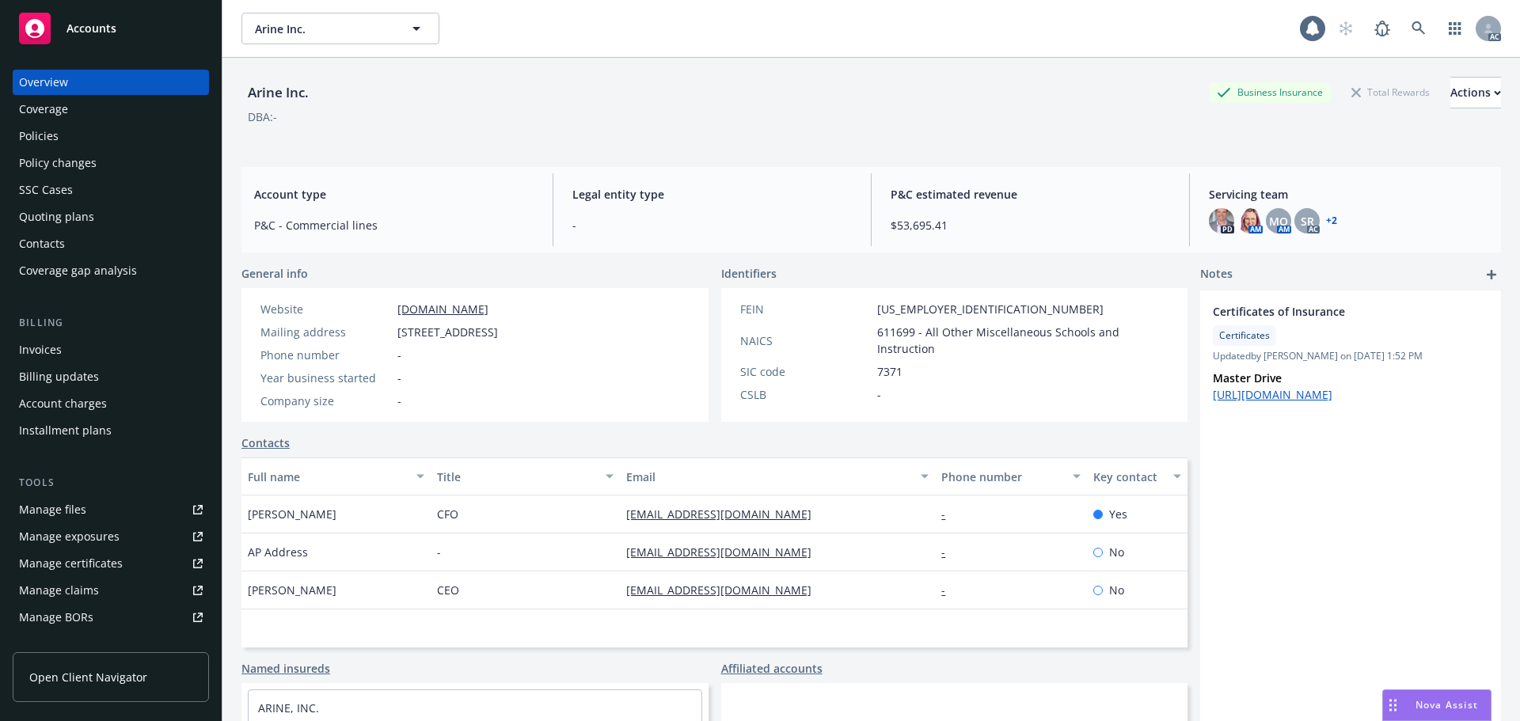
click at [80, 162] on div "Policy changes" at bounding box center [58, 162] width 78 height 25
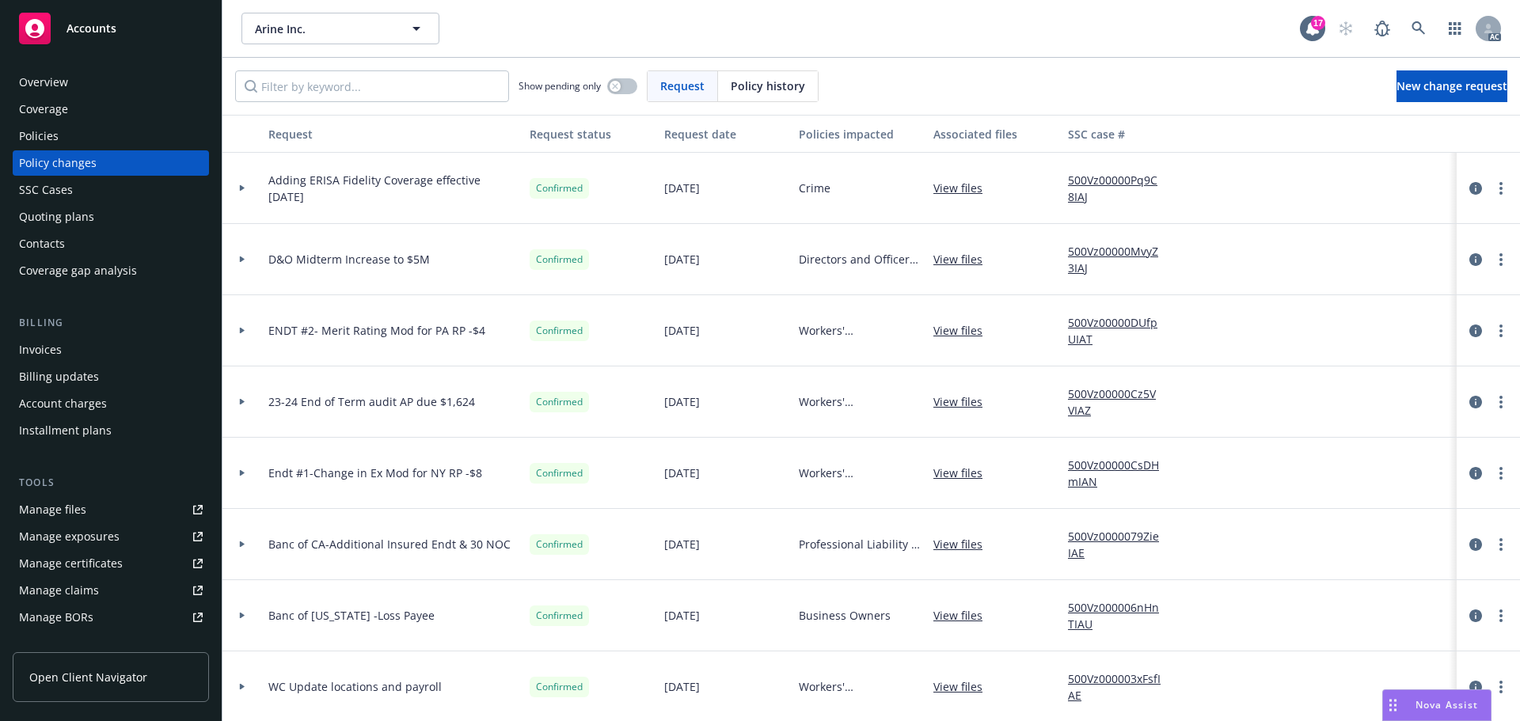
click at [47, 136] on div "Policies" at bounding box center [39, 136] width 40 height 25
